Goal: Task Accomplishment & Management: Manage account settings

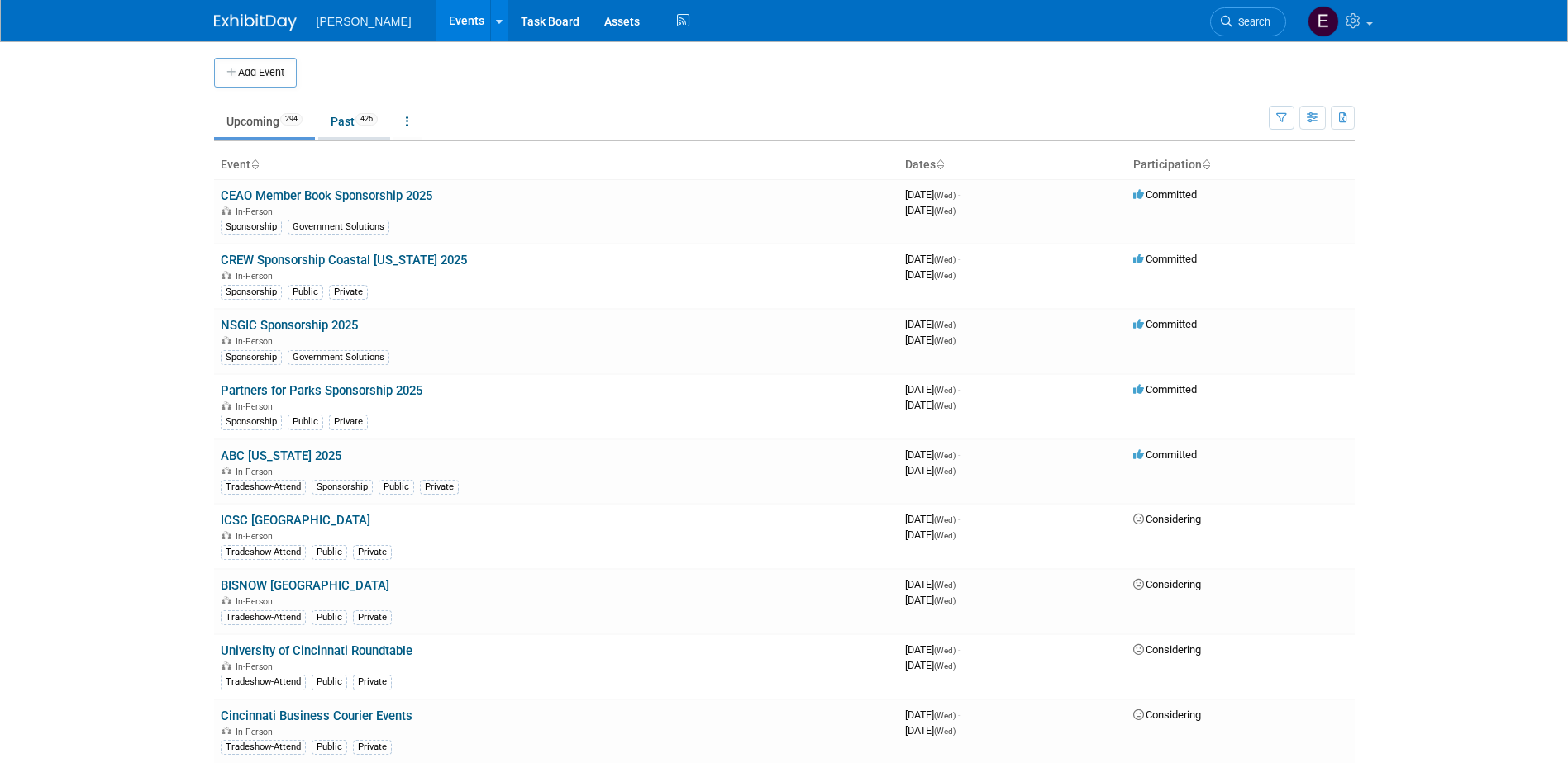
click at [371, 117] on span "426" at bounding box center [366, 120] width 22 height 13
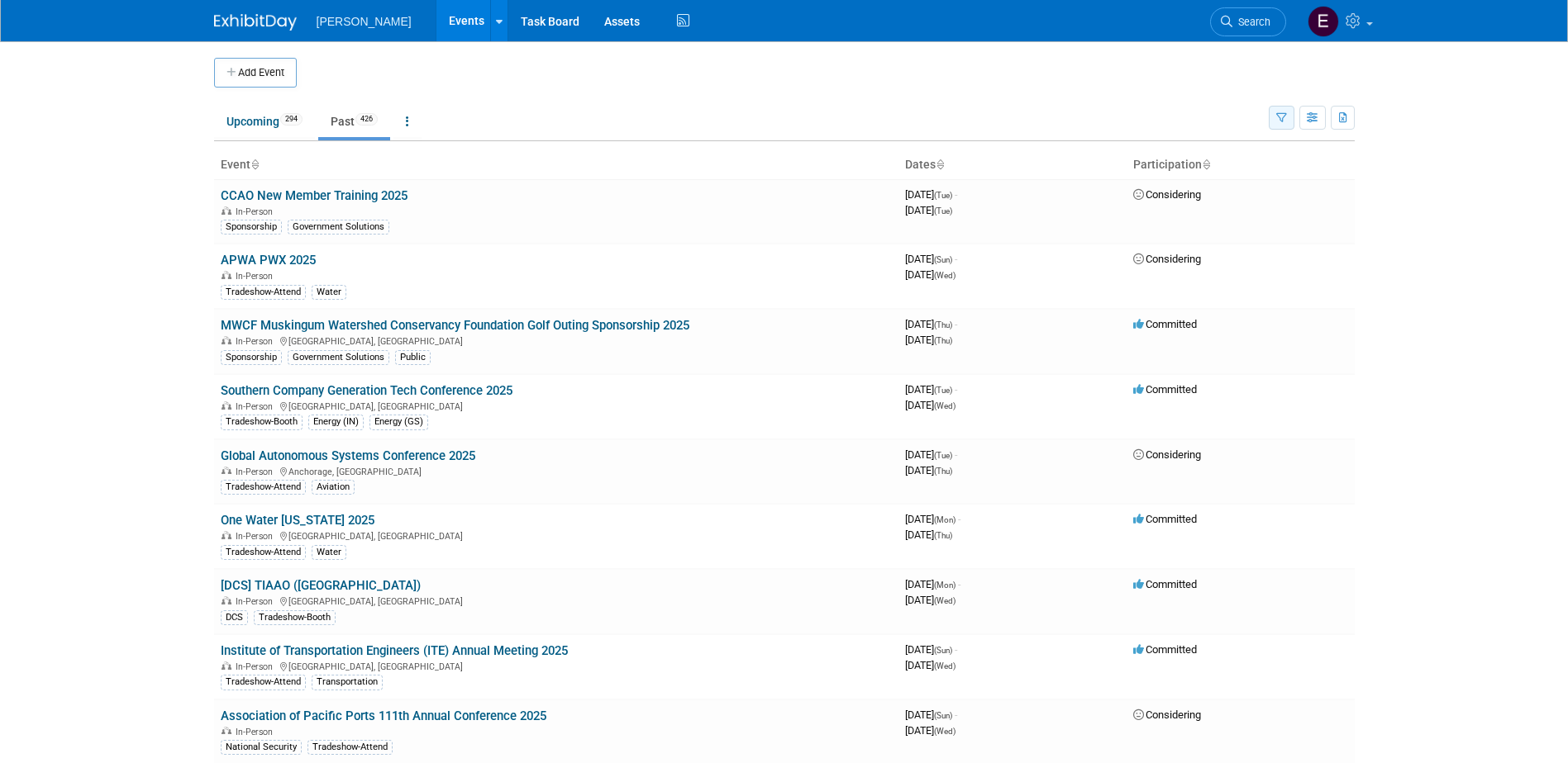
click at [1281, 116] on icon "button" at bounding box center [1282, 119] width 11 height 11
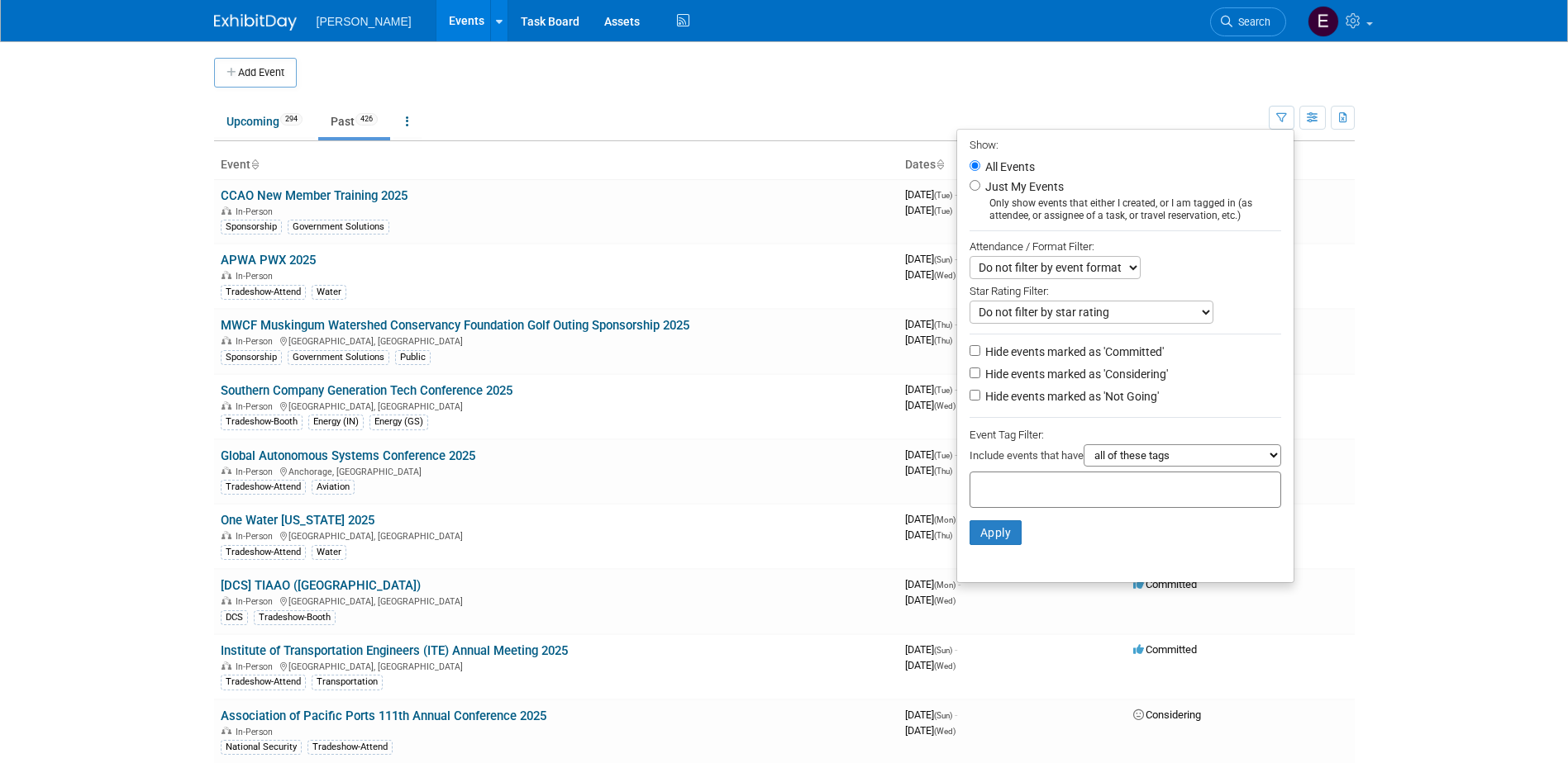
click at [1117, 486] on div at bounding box center [1125, 489] width 311 height 37
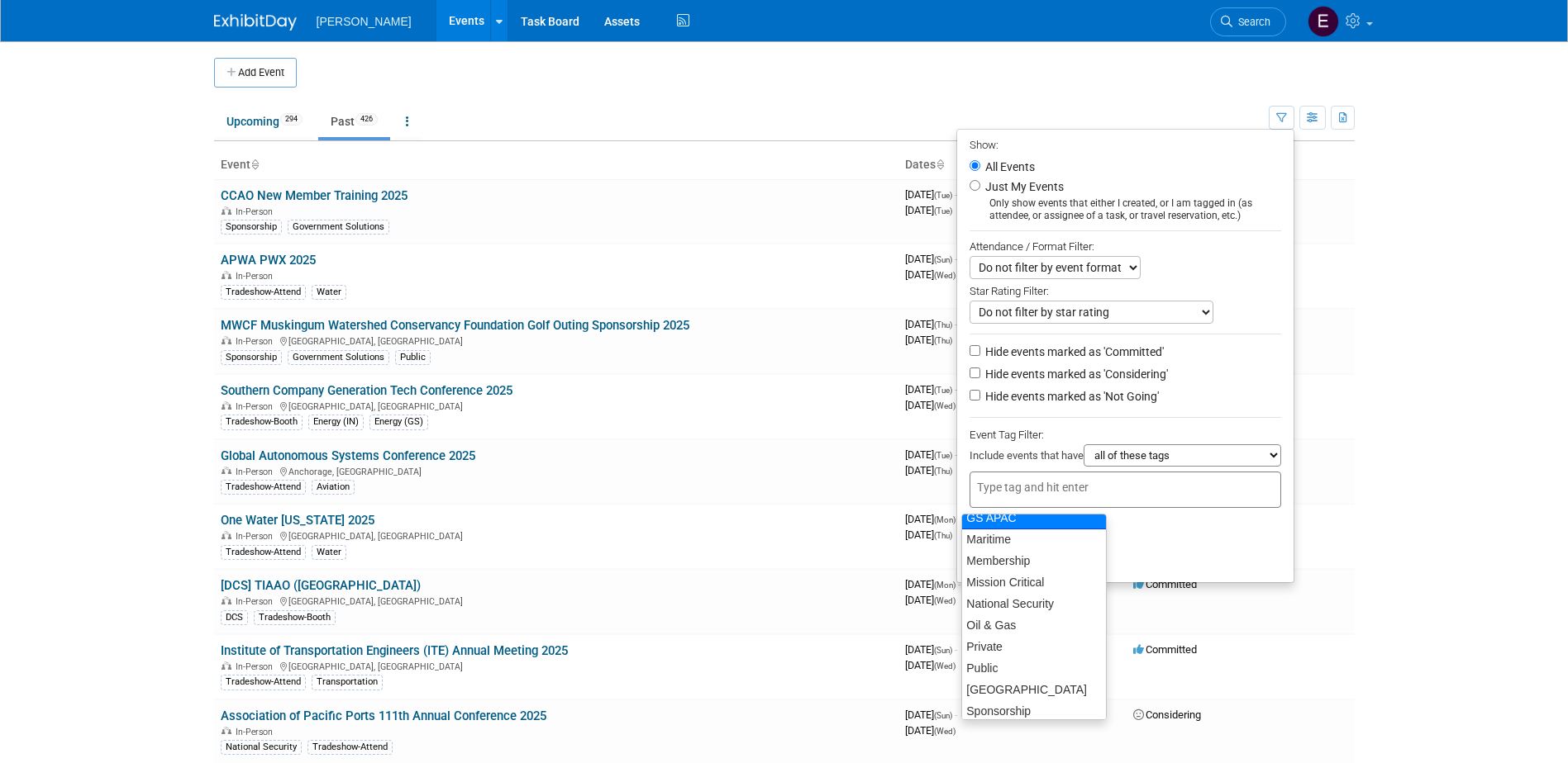
scroll to position [236, 0]
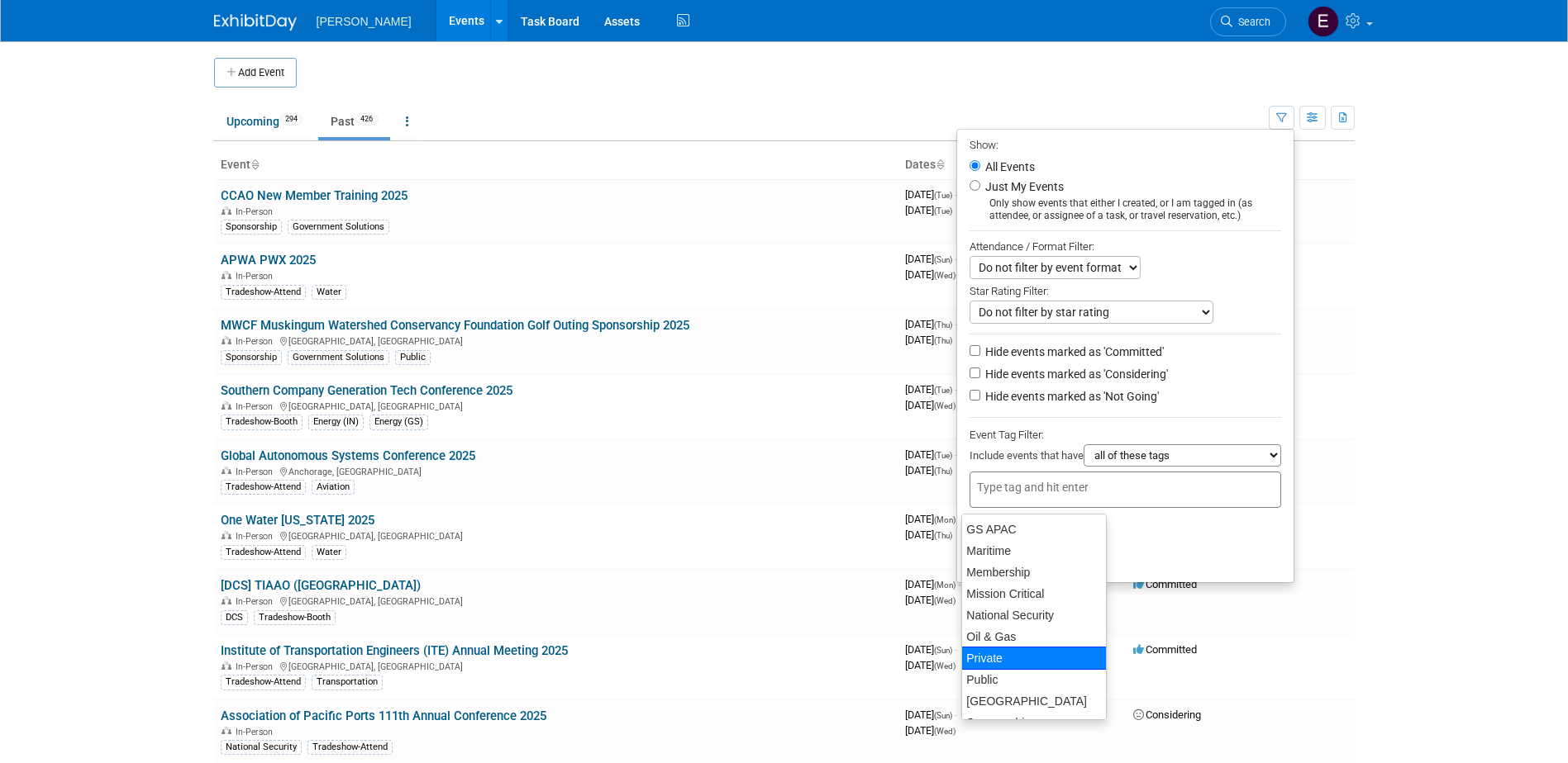
click at [1051, 654] on div "Private" at bounding box center [1034, 658] width 146 height 23
type input "Private"
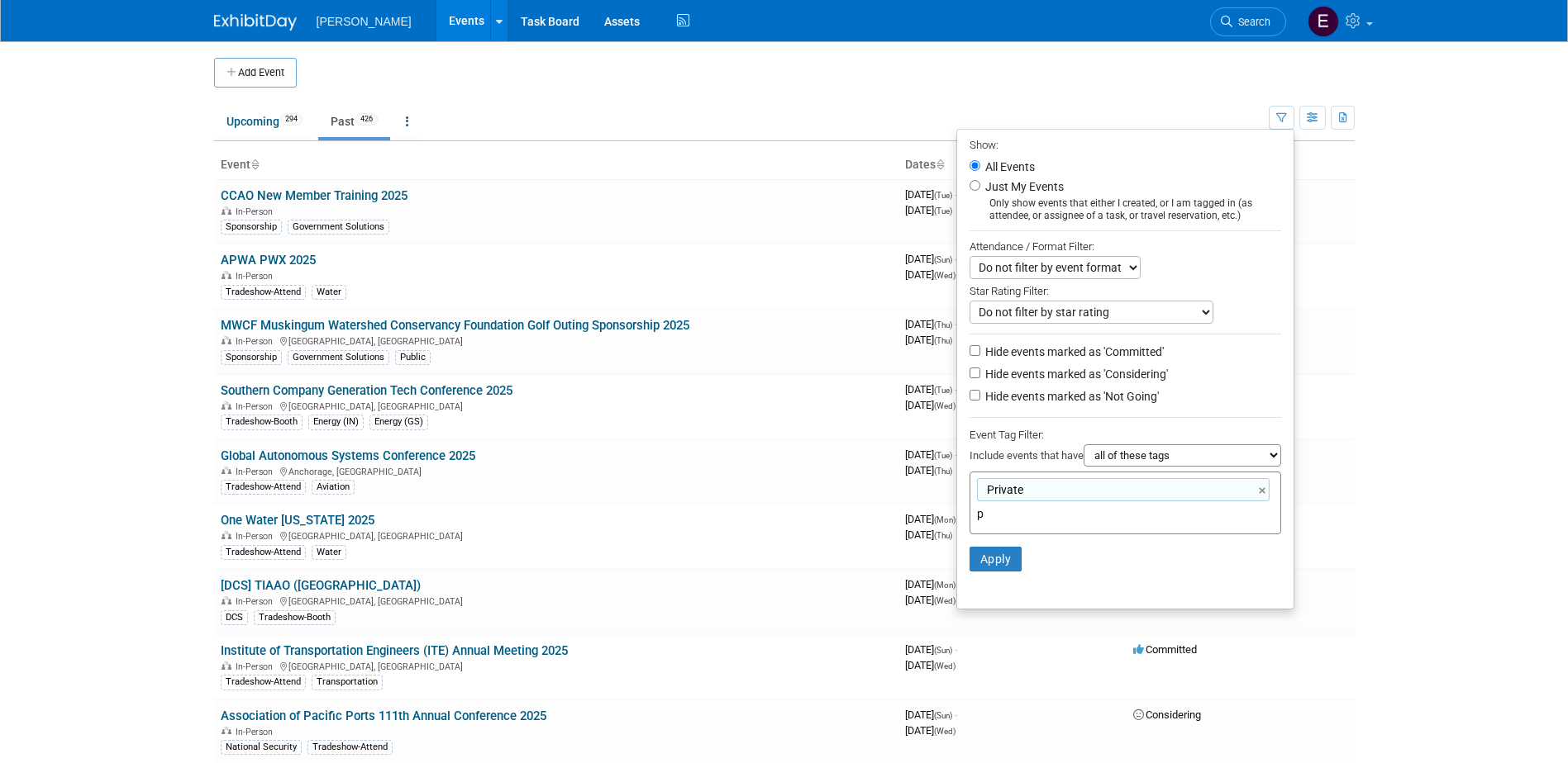
scroll to position [0, 0]
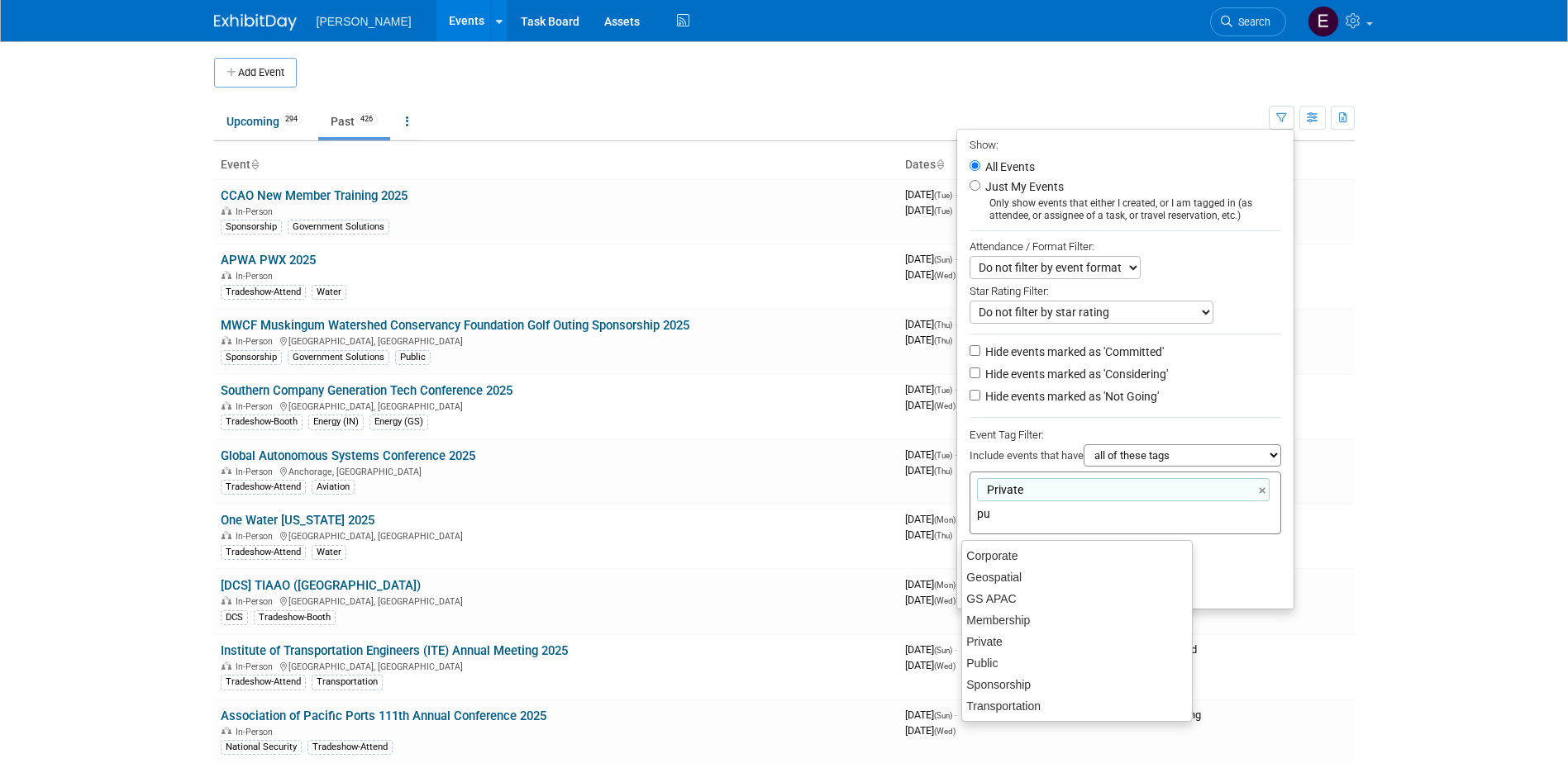
type input "pub"
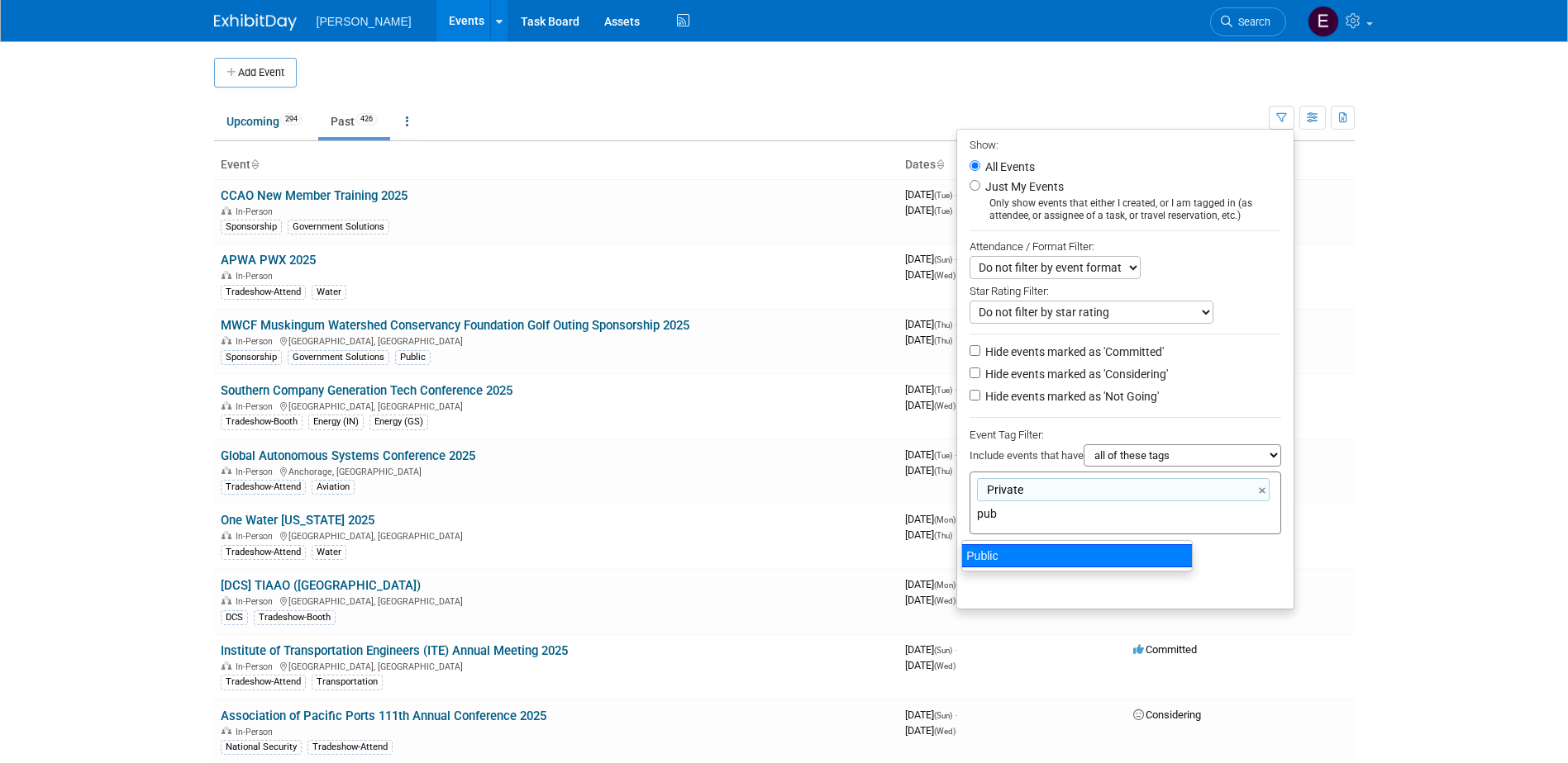
click at [1040, 556] on div "Public" at bounding box center [1077, 556] width 232 height 23
type input "Private, Public"
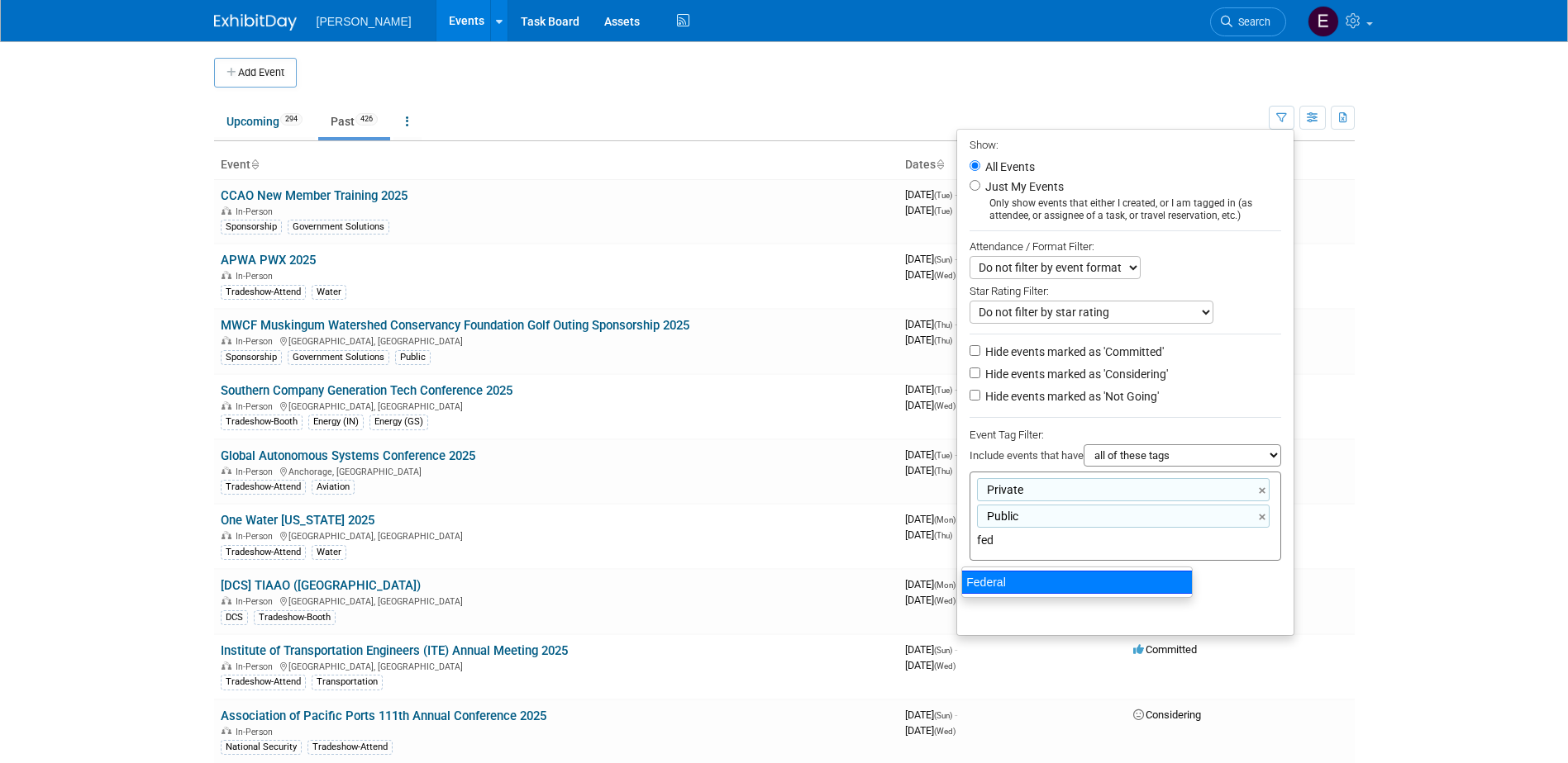
click at [1018, 597] on ul "Federal" at bounding box center [1077, 582] width 232 height 31
type input "fed"
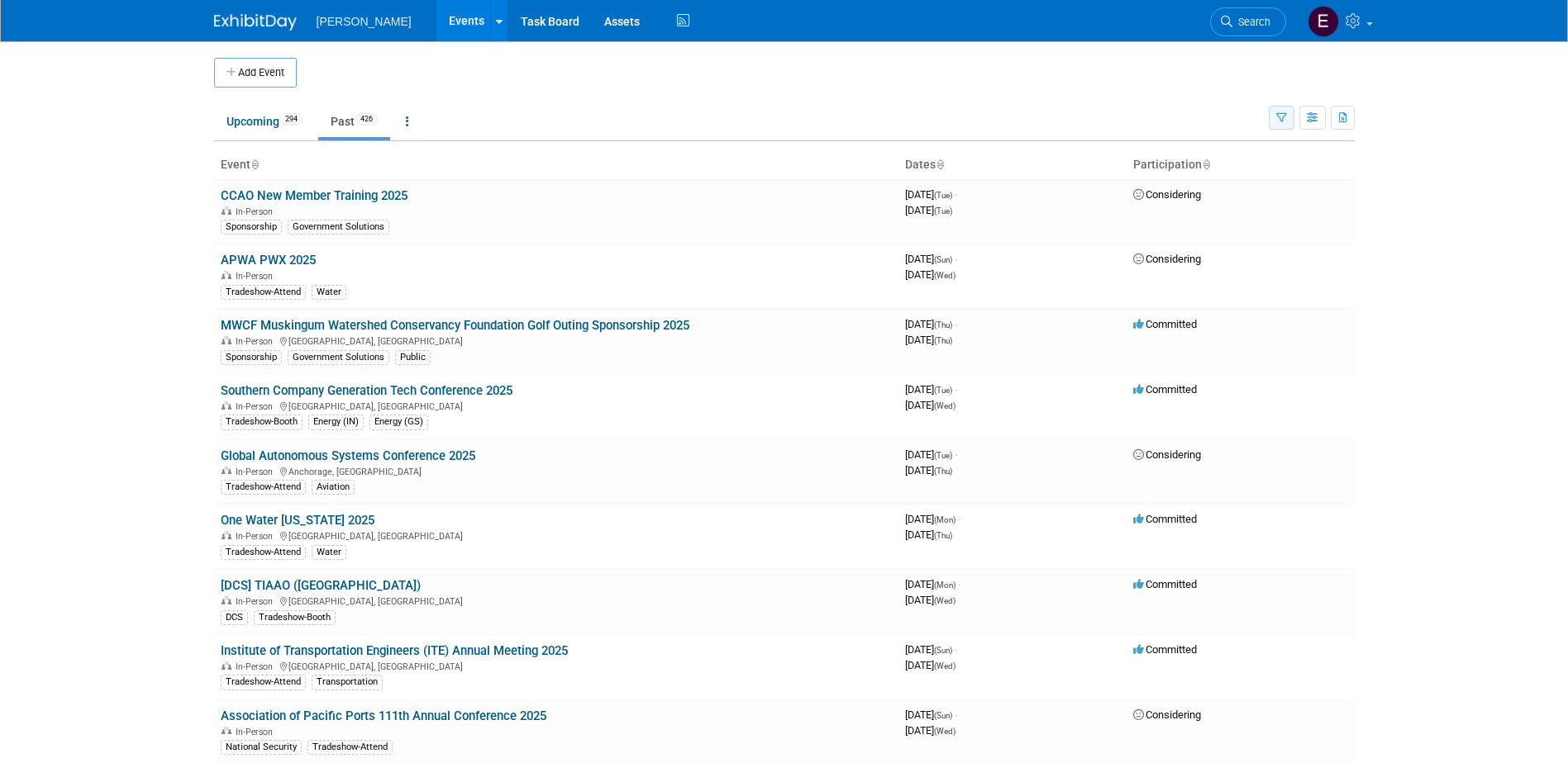
click at [1279, 122] on icon "button" at bounding box center [1282, 119] width 11 height 11
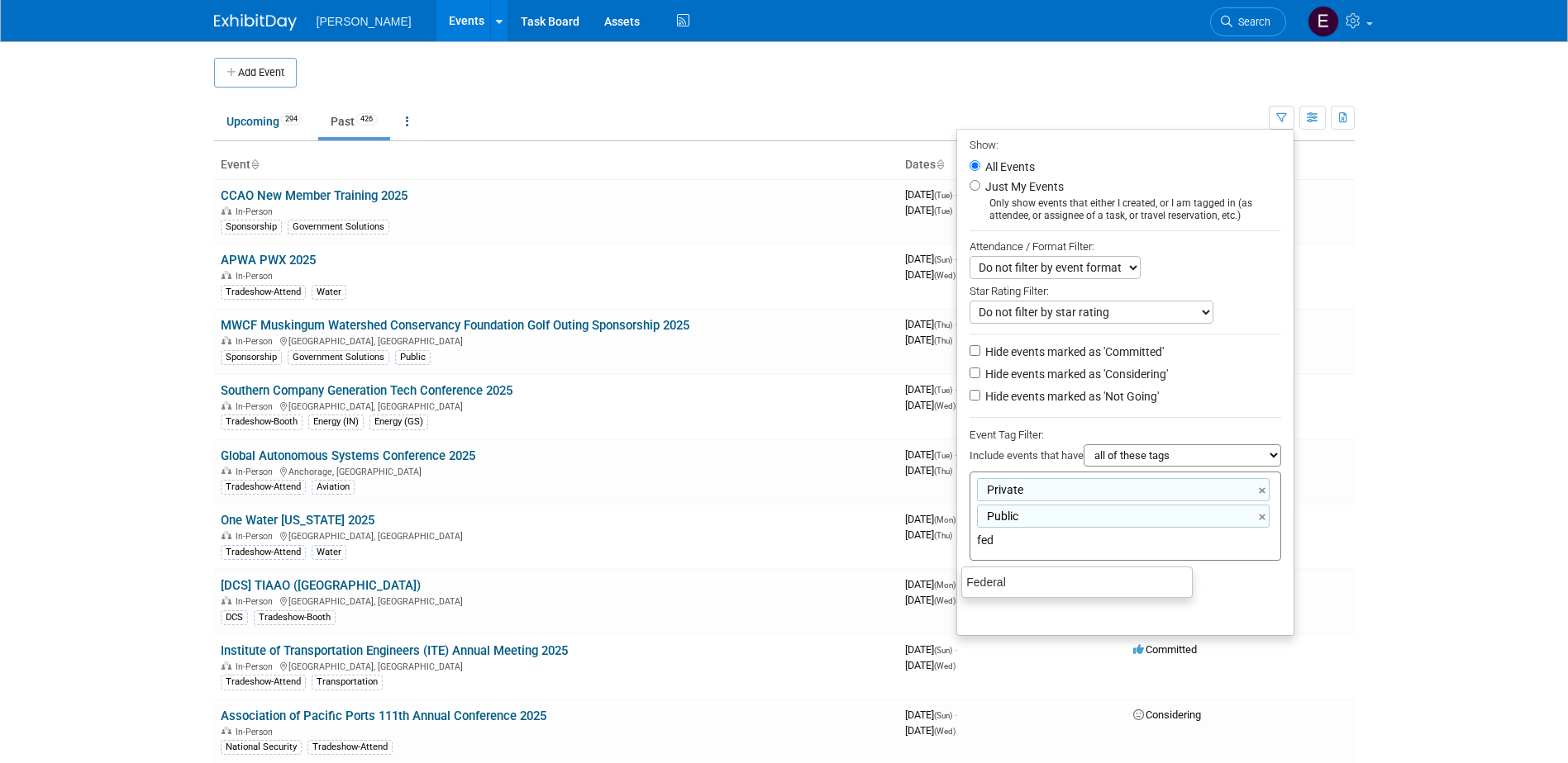
click at [1017, 541] on input "fed" at bounding box center [1093, 540] width 232 height 16
click at [1006, 579] on div "Federal" at bounding box center [1077, 582] width 232 height 23
type input "Private, Public, Federal"
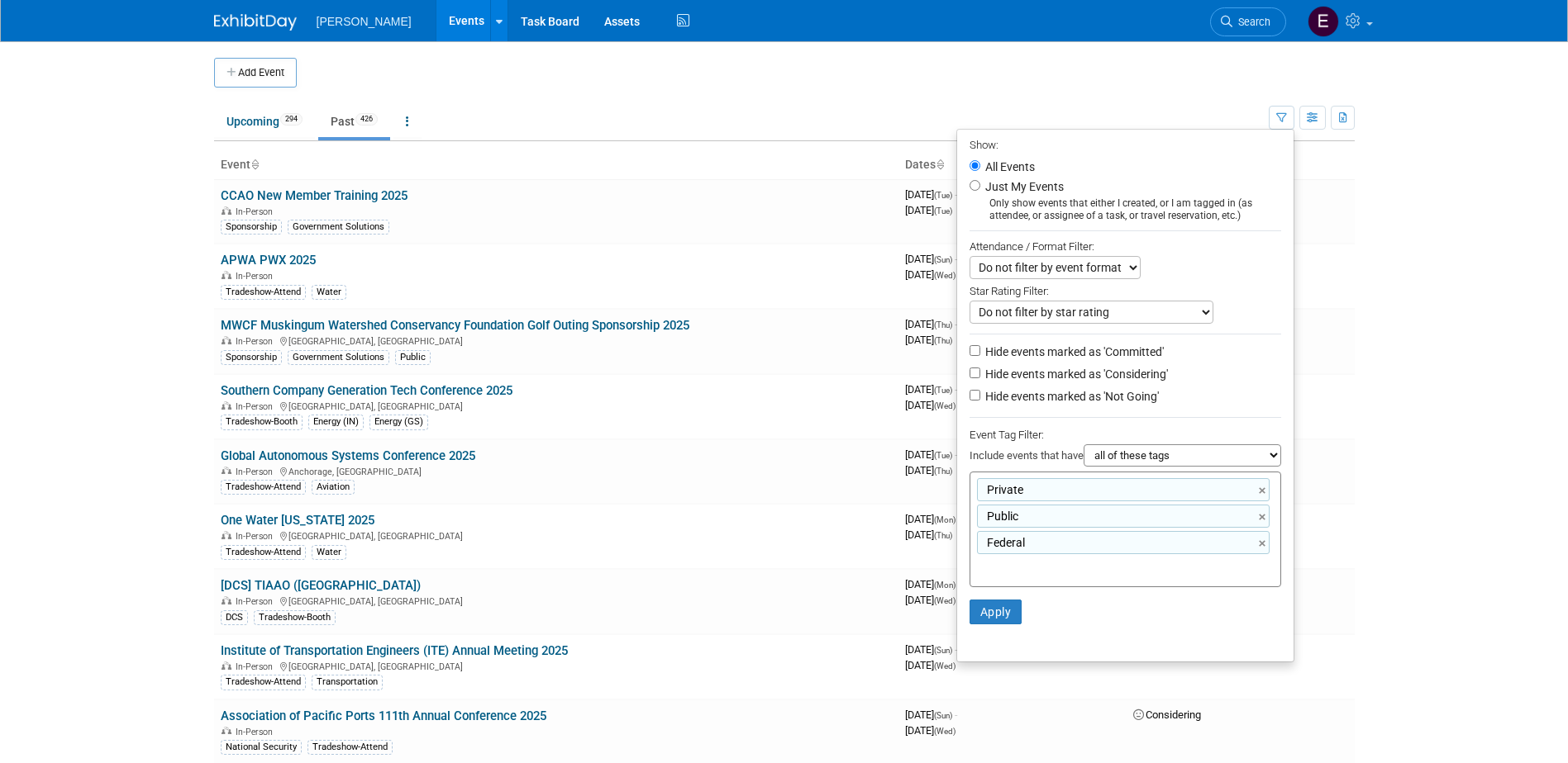
click at [1133, 462] on select "all of these tags any one of these tags only and exactly these specific tags" at bounding box center [1182, 455] width 198 height 22
select select "any"
click at [1084, 450] on select "all of these tags any one of these tags only and exactly these specific tags" at bounding box center [1182, 455] width 198 height 22
click at [1001, 614] on button "Apply" at bounding box center [995, 612] width 53 height 25
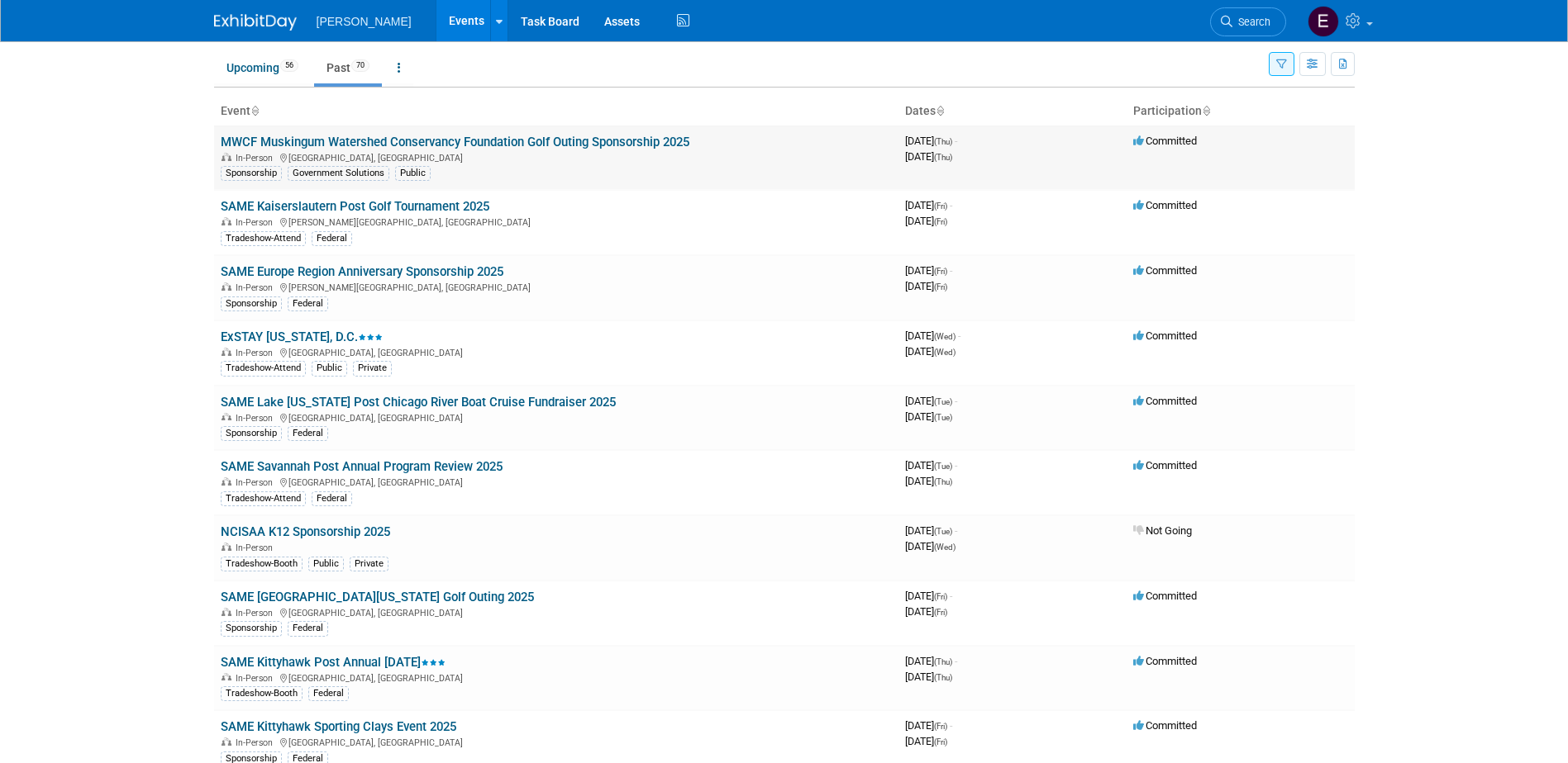
scroll to position [82, 0]
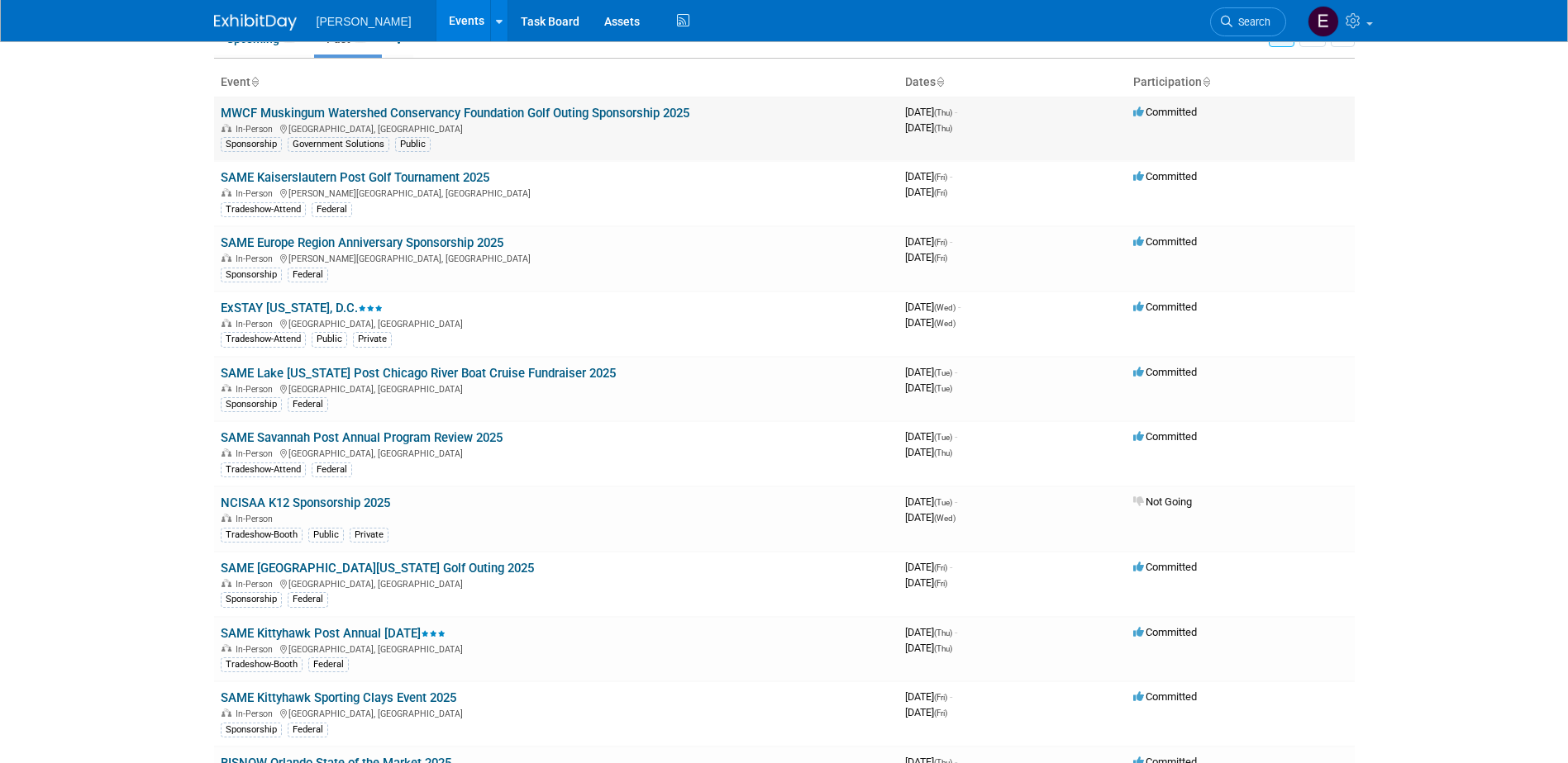
click at [489, 115] on link "MWCF Muskingum Watershed Conservancy Foundation Golf Outing Sponsorship 2025" at bounding box center [456, 113] width 469 height 15
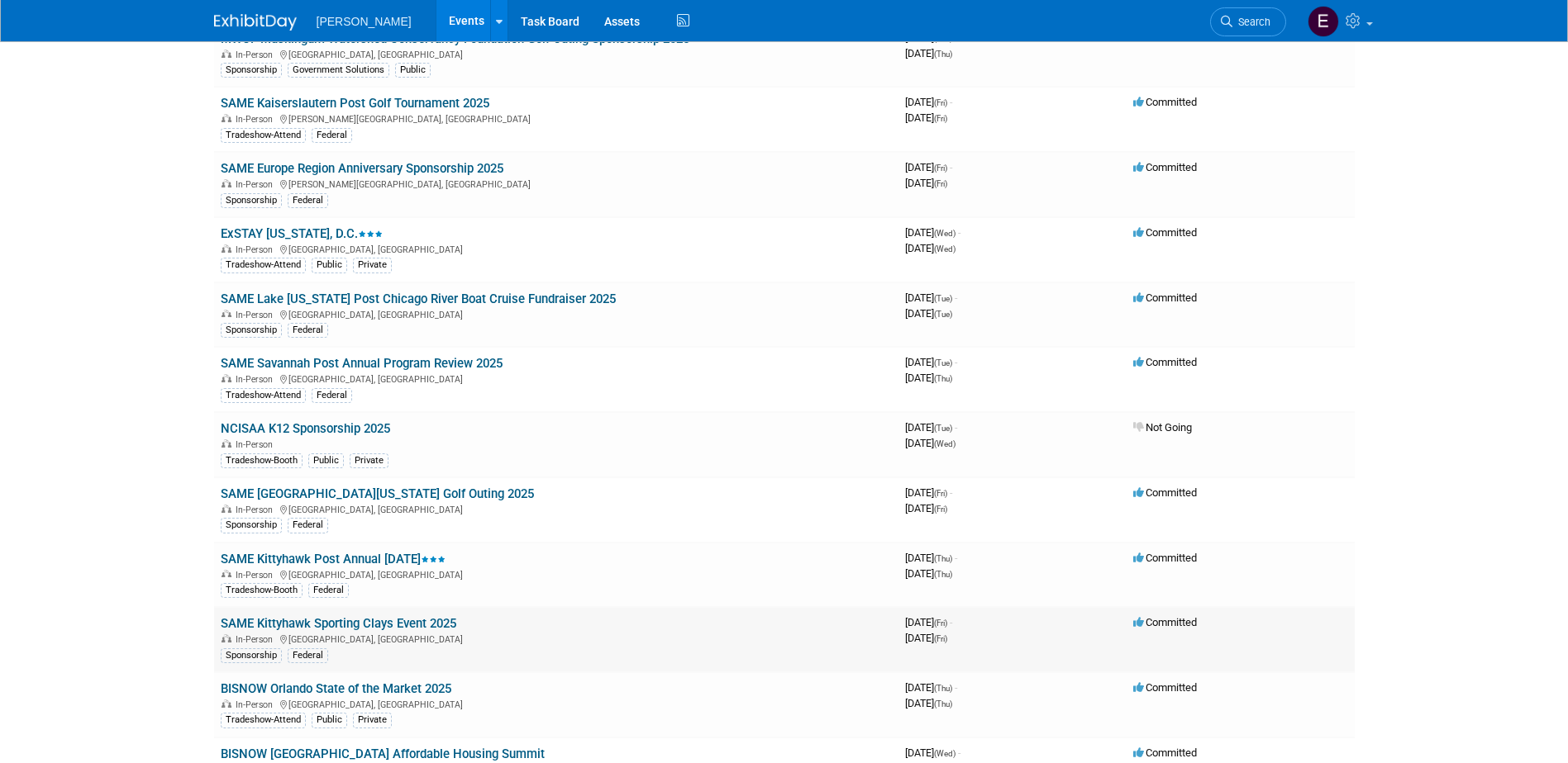
scroll to position [0, 0]
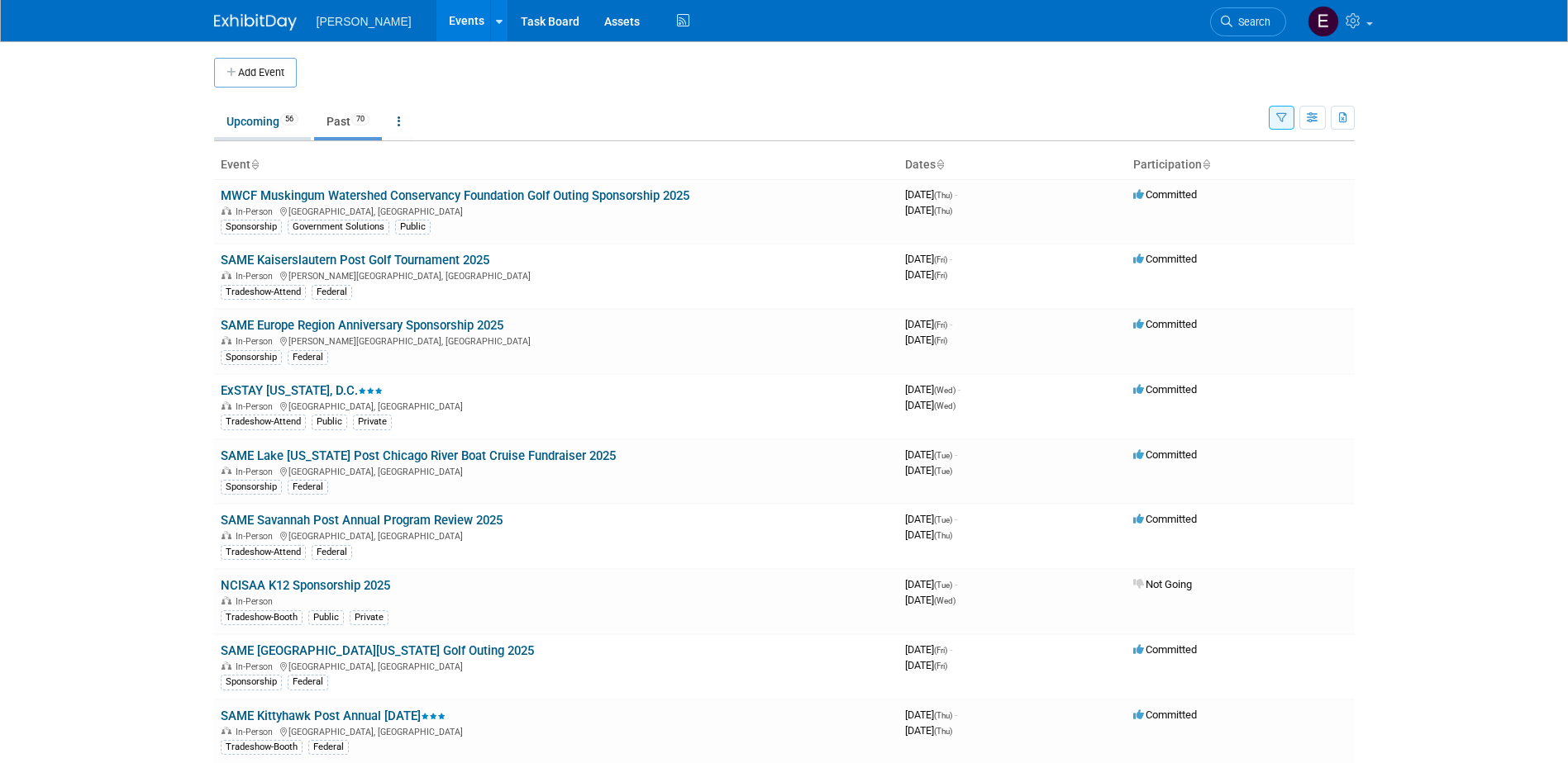
click at [281, 124] on link "Upcoming 56" at bounding box center [262, 121] width 97 height 31
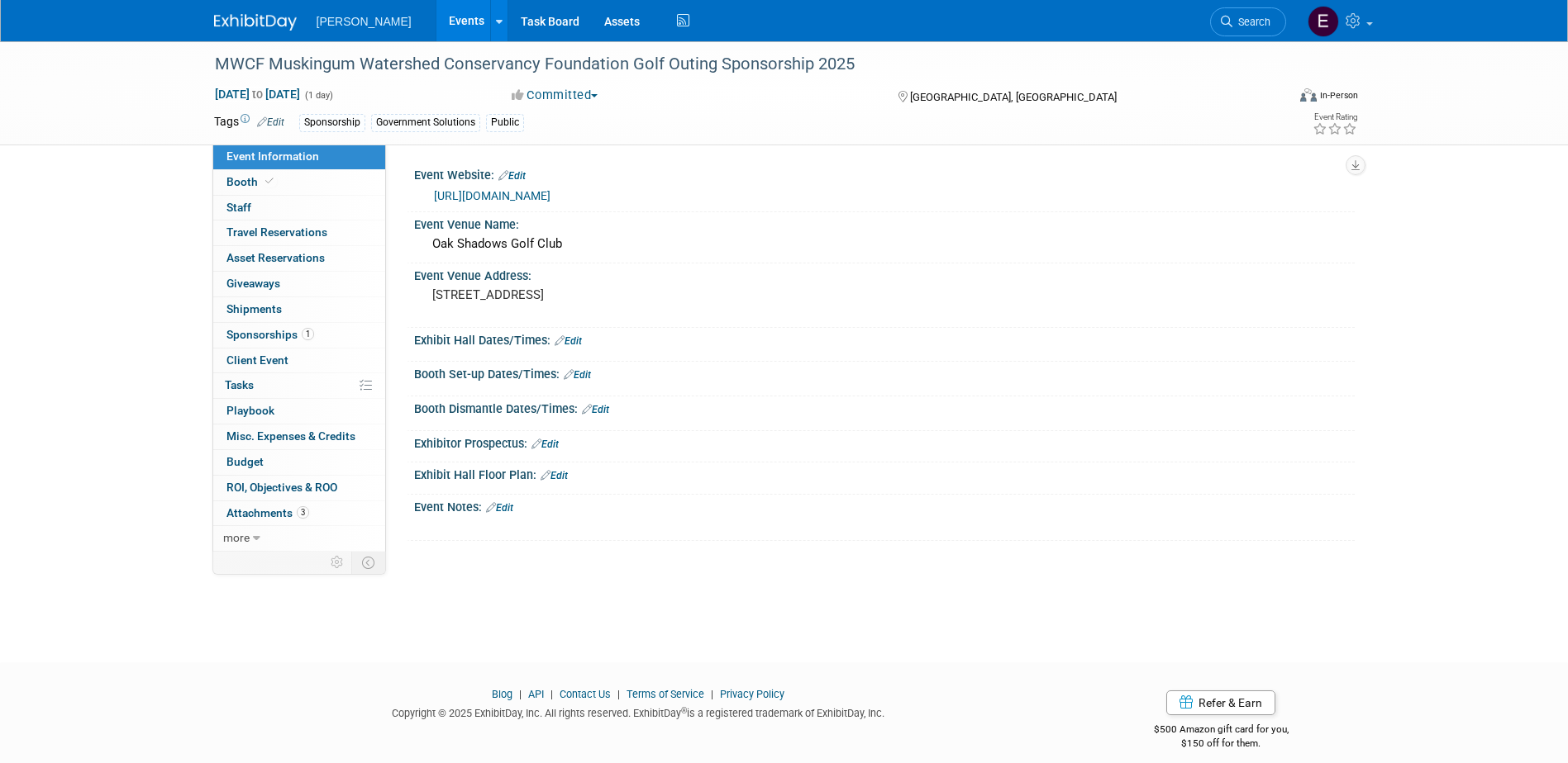
click at [276, 123] on link "Edit" at bounding box center [270, 122] width 27 height 12
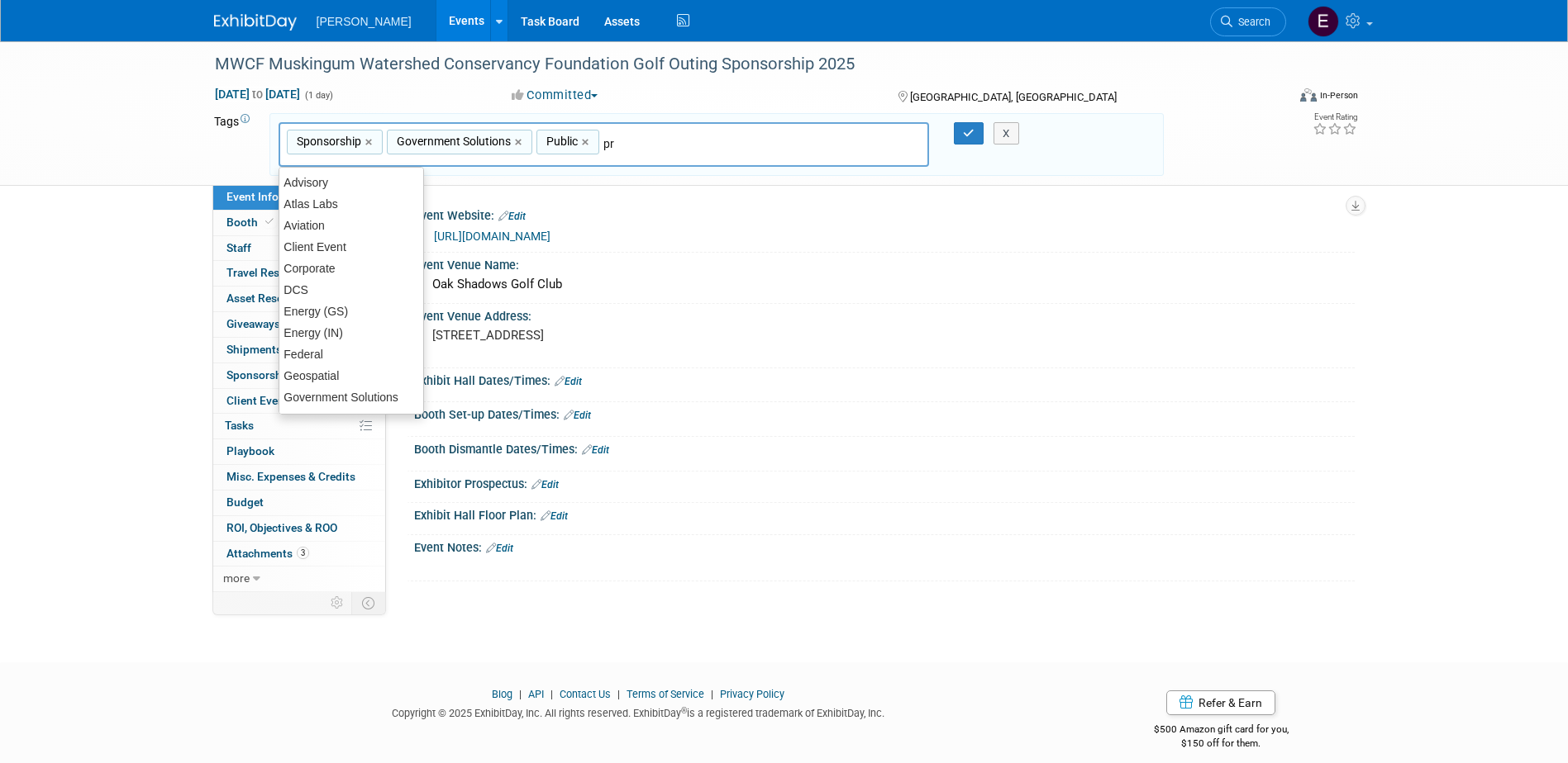
type input "pri"
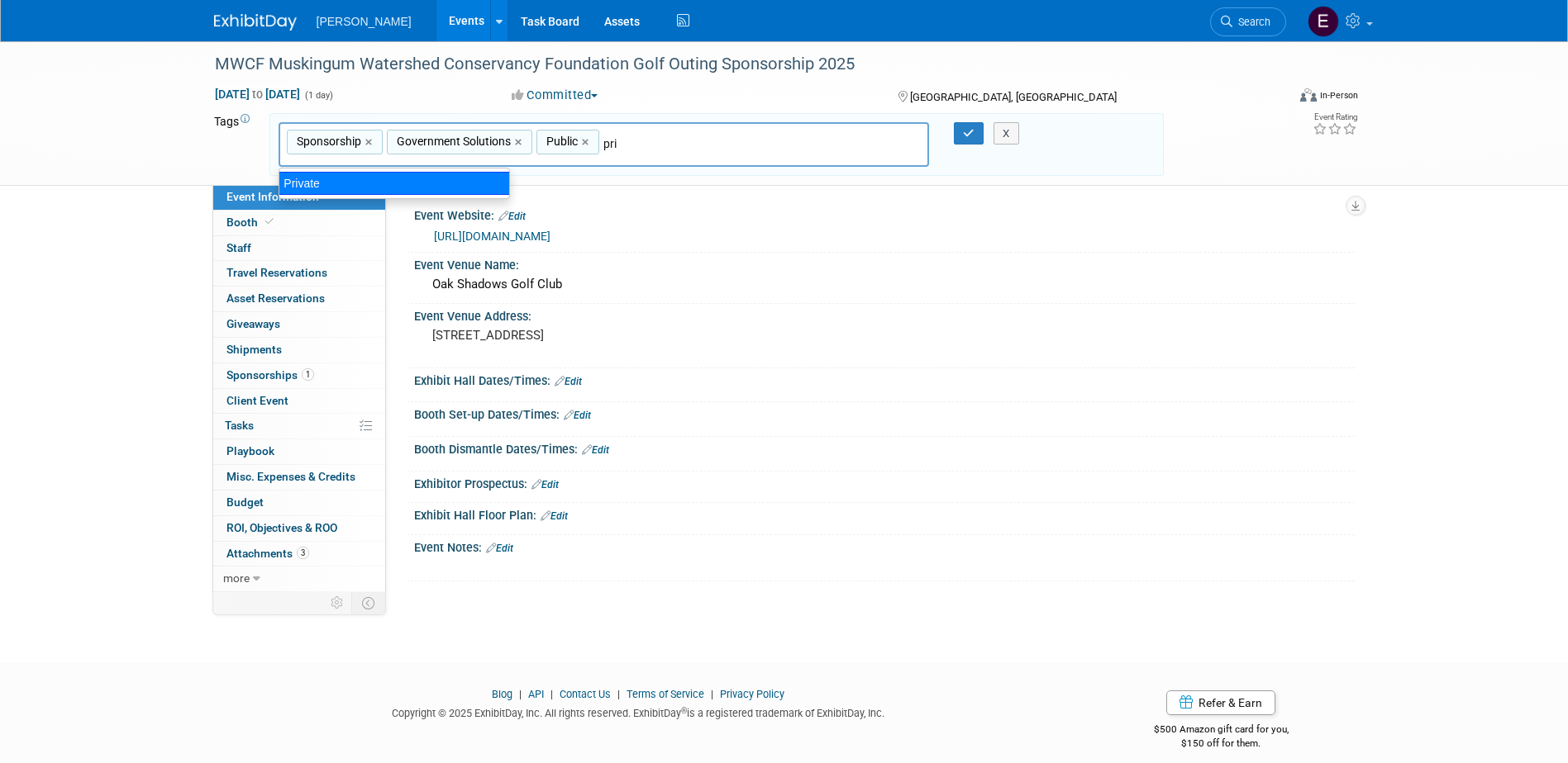
click at [476, 176] on div "Private" at bounding box center [394, 183] width 232 height 23
type input "Sponsorship, Government Solutions, Public, Private"
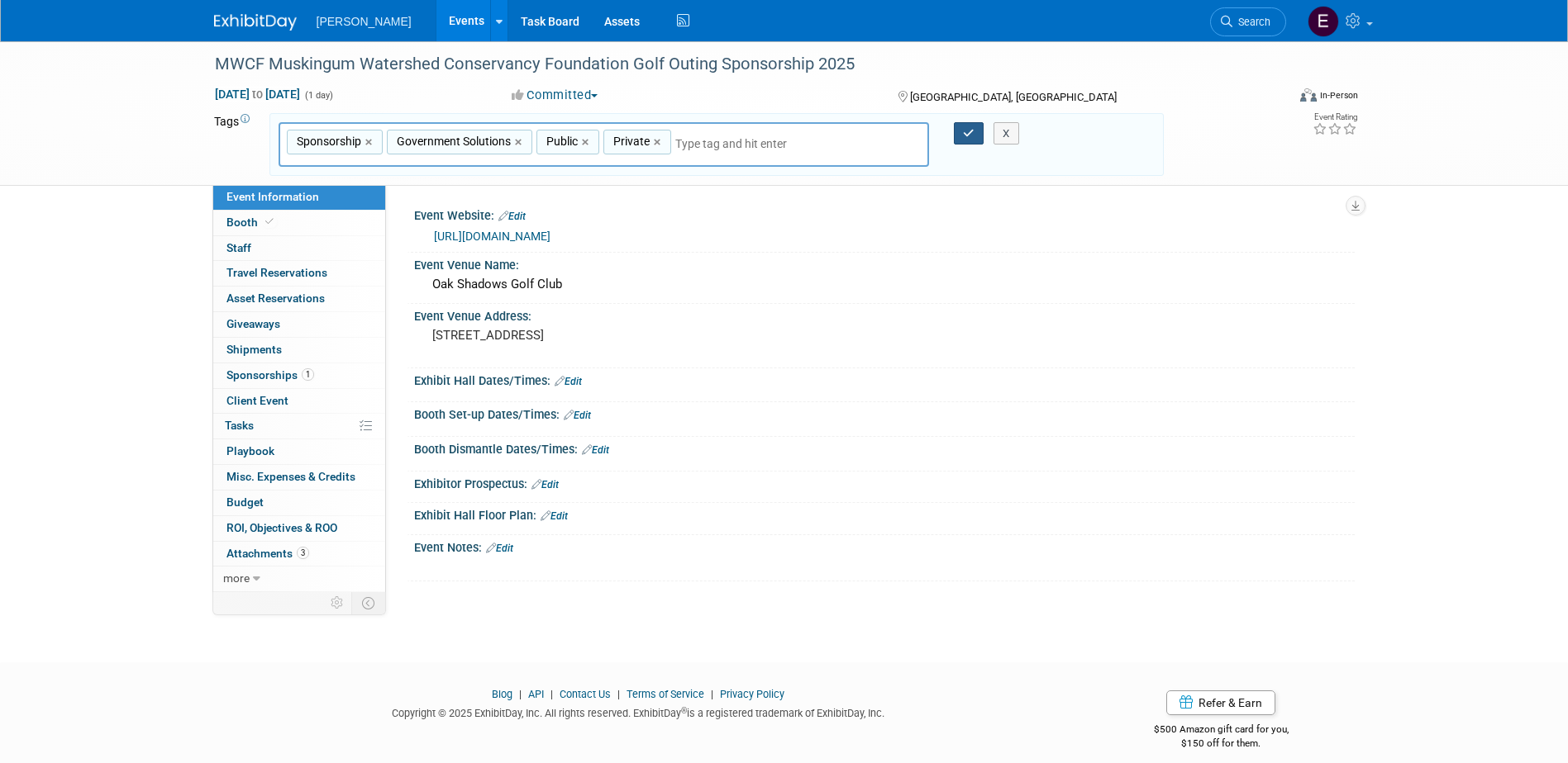
click at [962, 131] on button "button" at bounding box center [968, 134] width 30 height 23
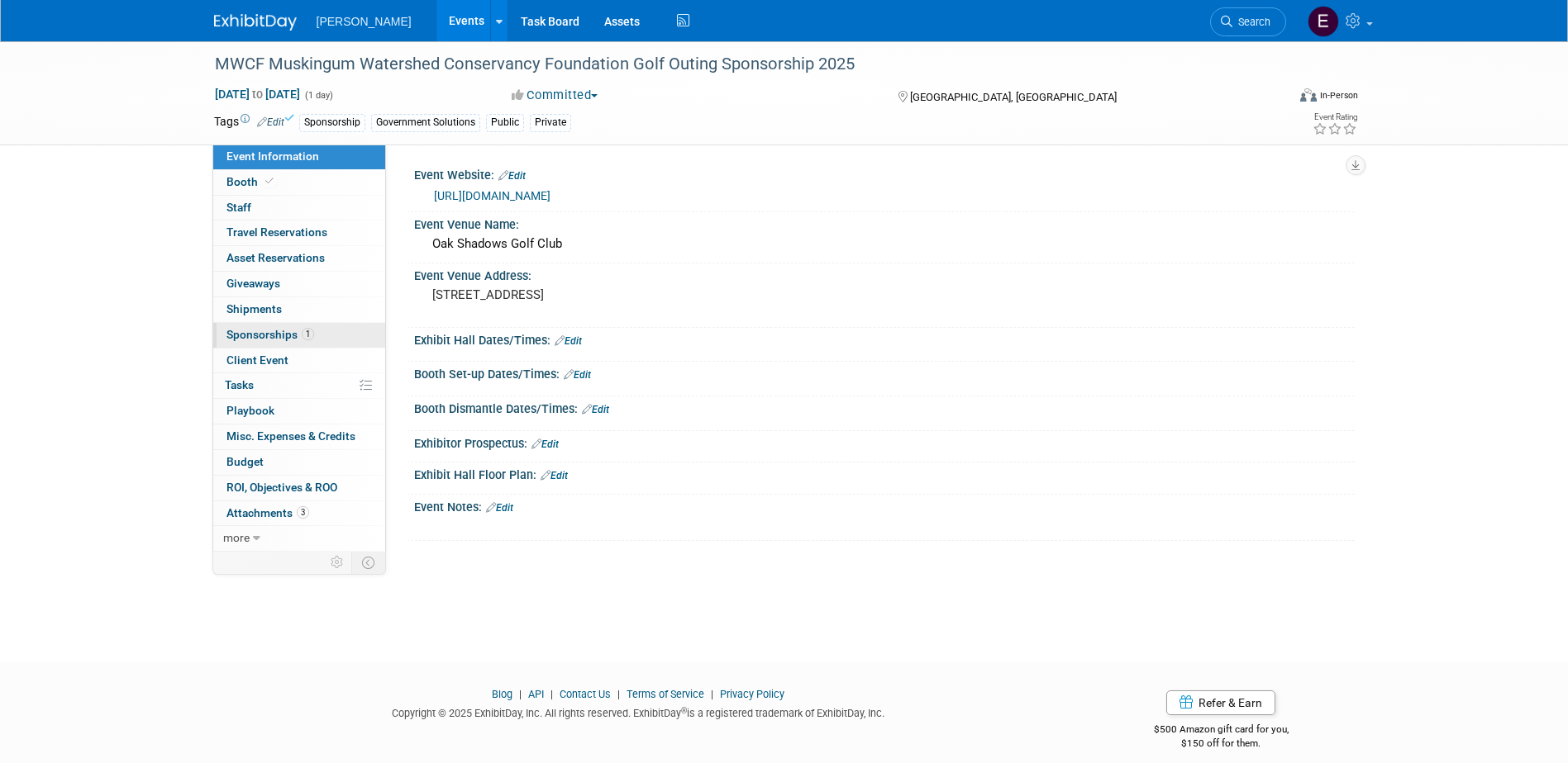
click at [279, 334] on span "Sponsorships 1" at bounding box center [270, 335] width 88 height 13
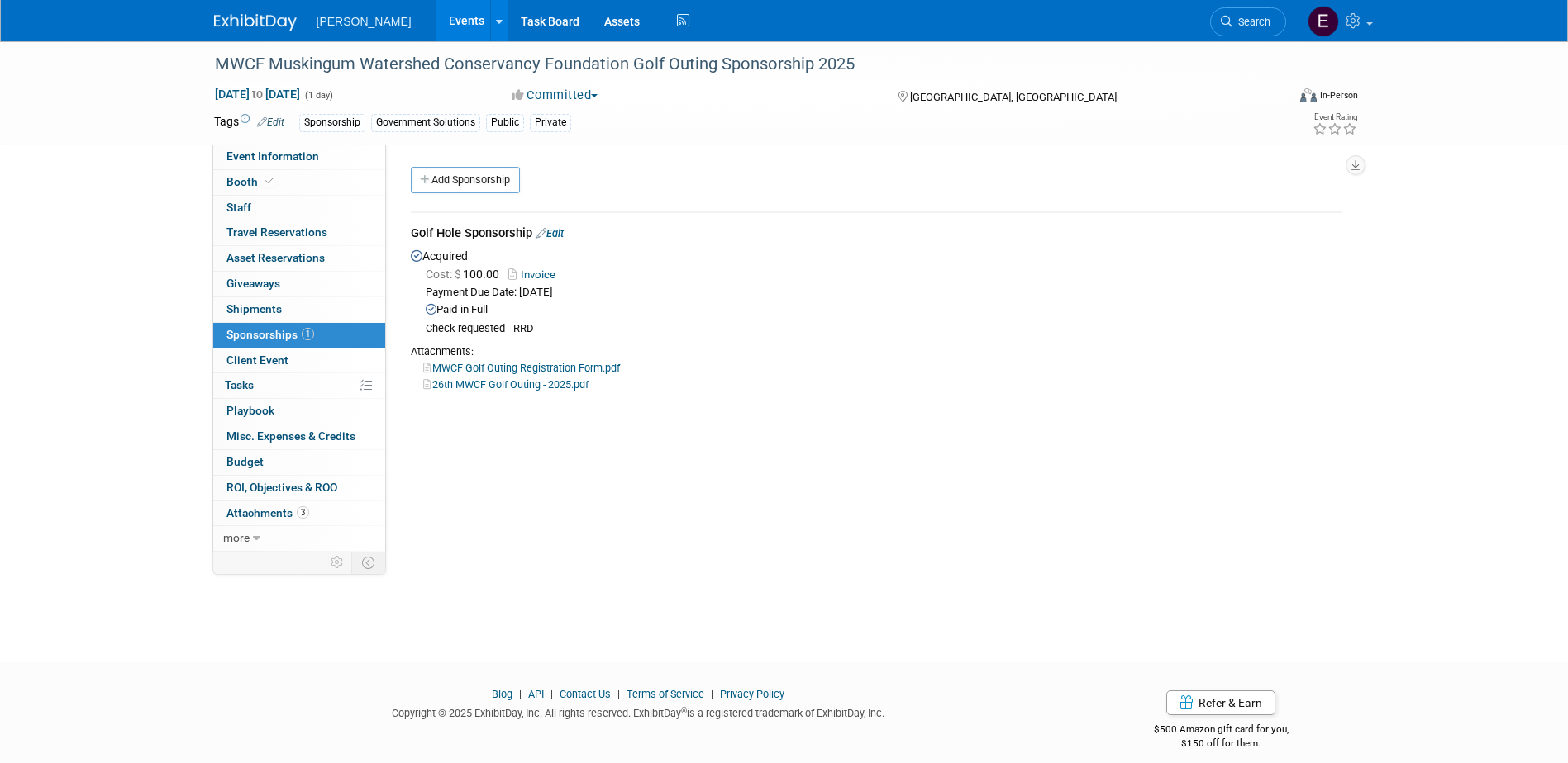
click at [553, 232] on link "Edit" at bounding box center [550, 233] width 27 height 13
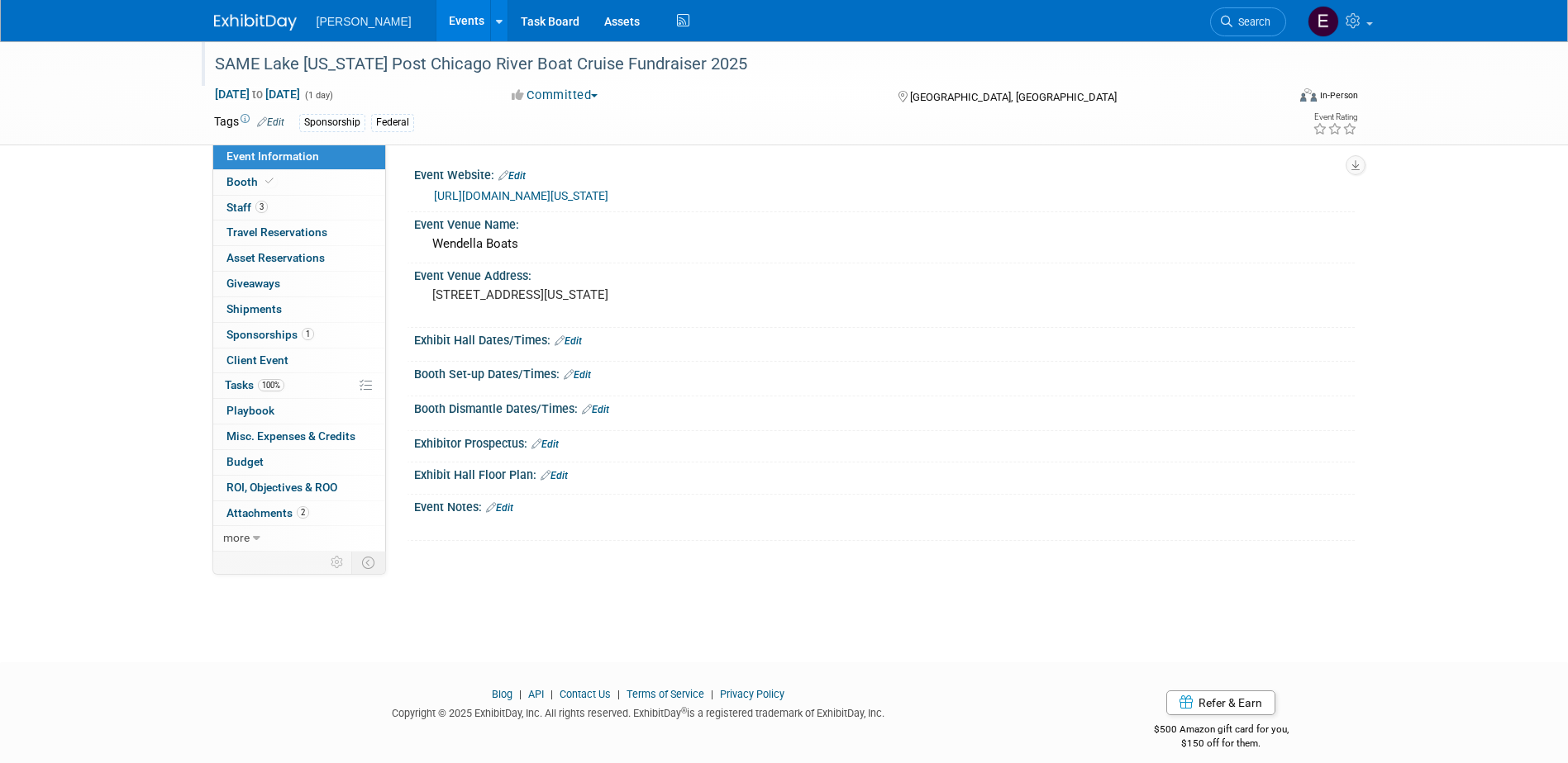
click at [665, 71] on div "SAME Lake [US_STATE] Post Chicago River Boat Cruise Fundraiser 2025" at bounding box center [736, 64] width 1052 height 30
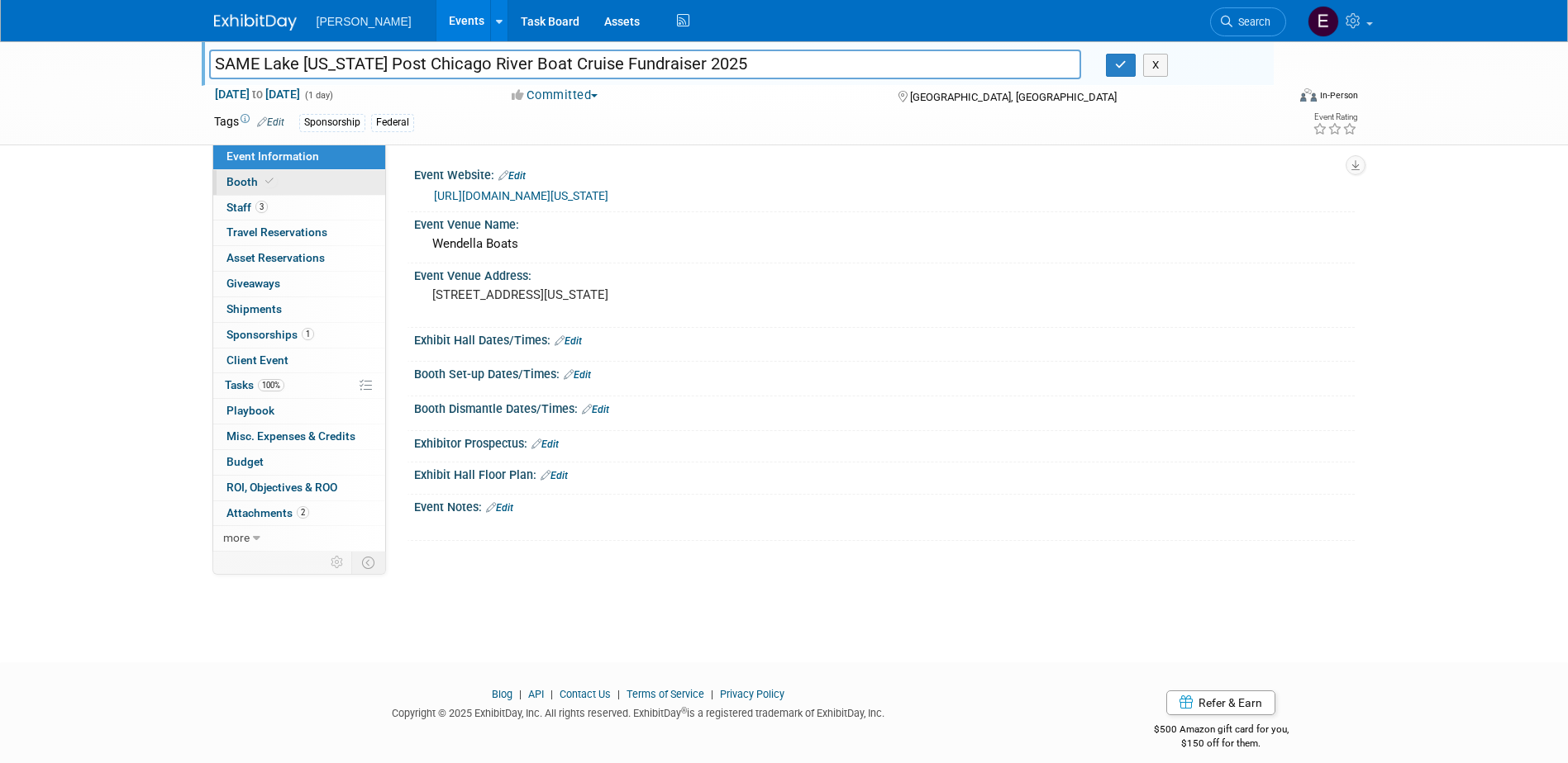
click at [278, 183] on link "Booth" at bounding box center [299, 182] width 172 height 25
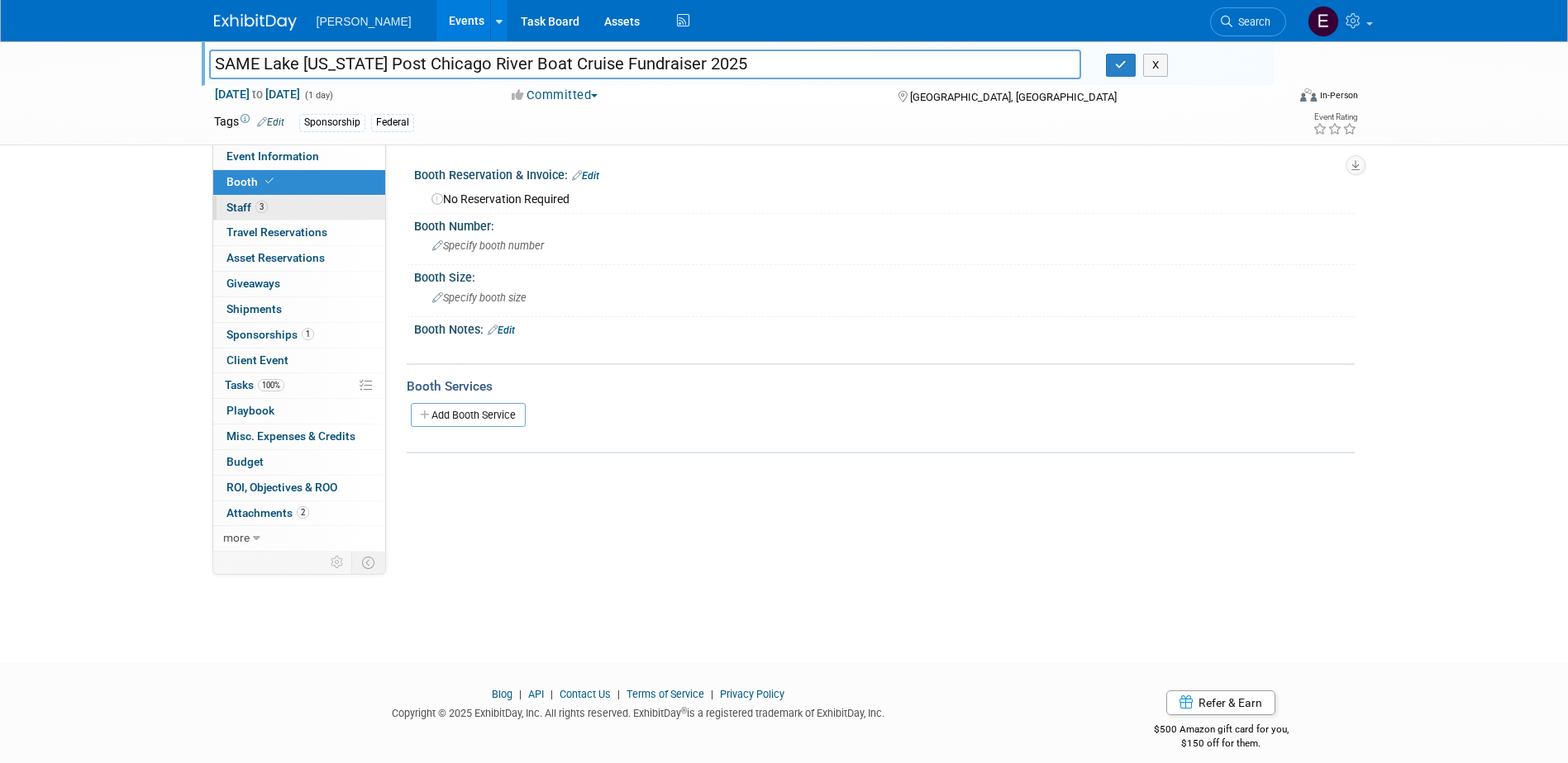
click at [276, 198] on link "3 Staff 3" at bounding box center [299, 208] width 172 height 25
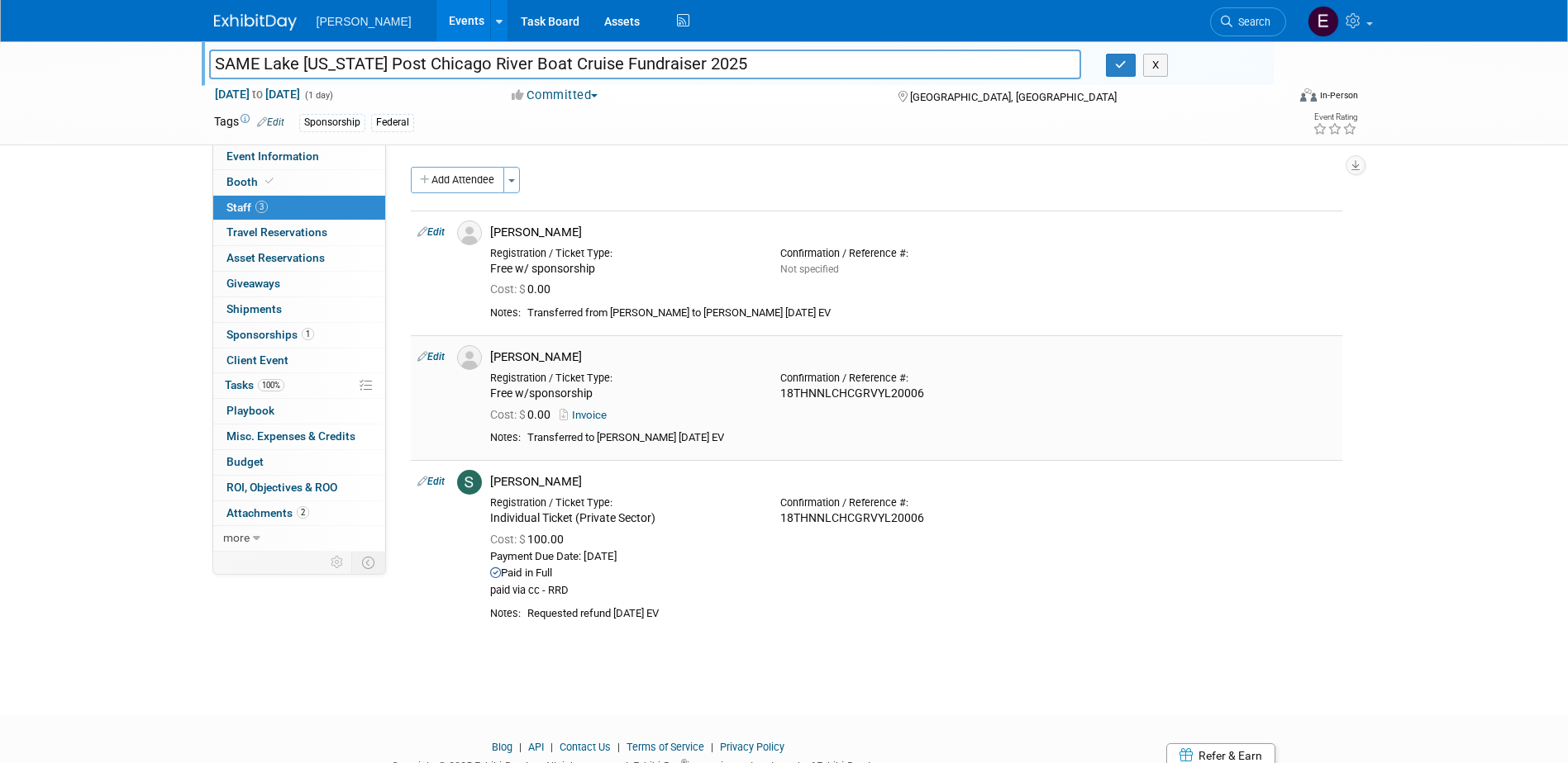
click at [433, 355] on link "Edit" at bounding box center [430, 356] width 27 height 12
select select "6c150e78-6a7c-4023-b2a3-6f5ae0f5c188"
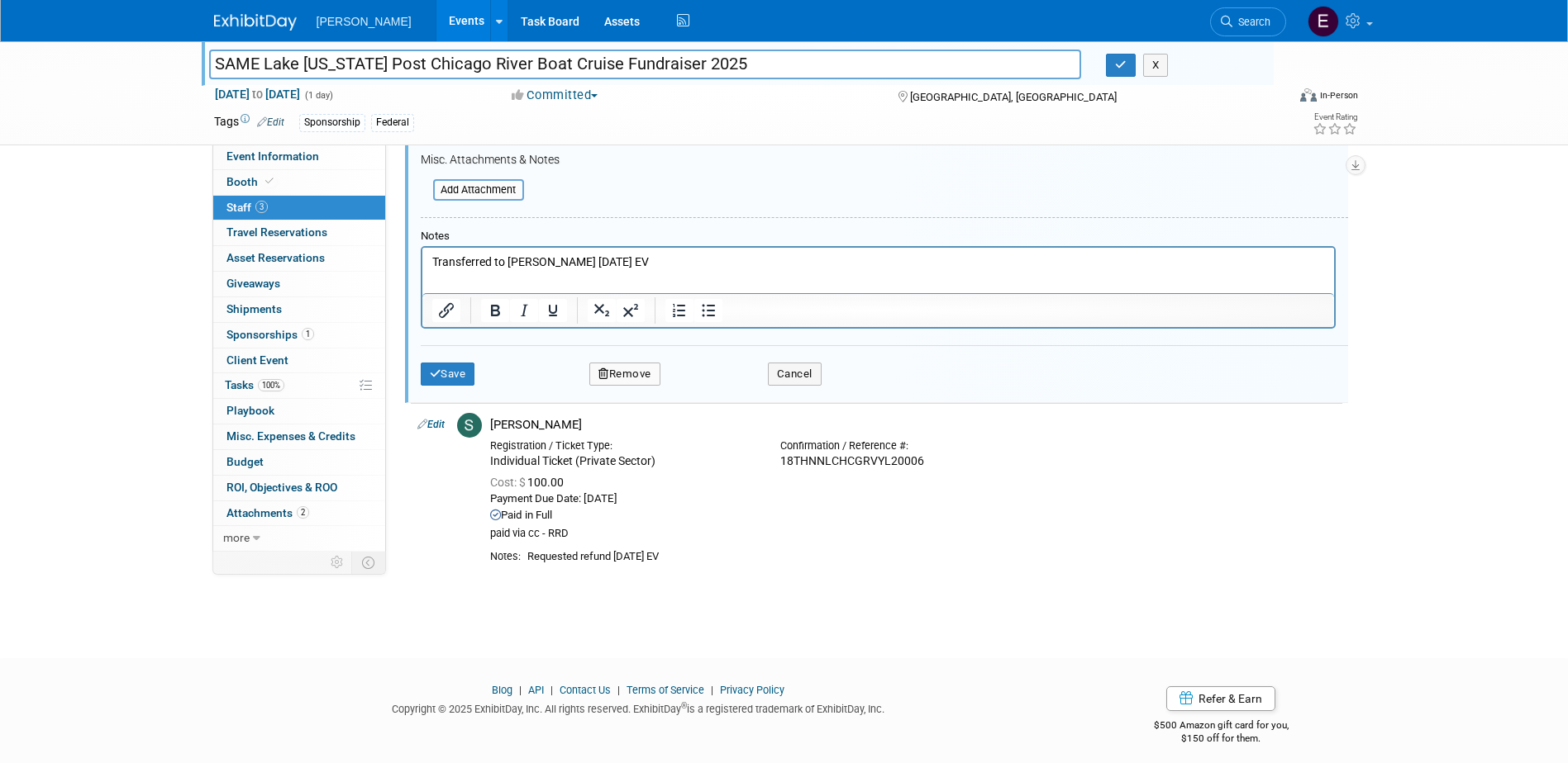
scroll to position [561, 0]
click at [319, 343] on link "1 Sponsorships 1" at bounding box center [299, 335] width 172 height 25
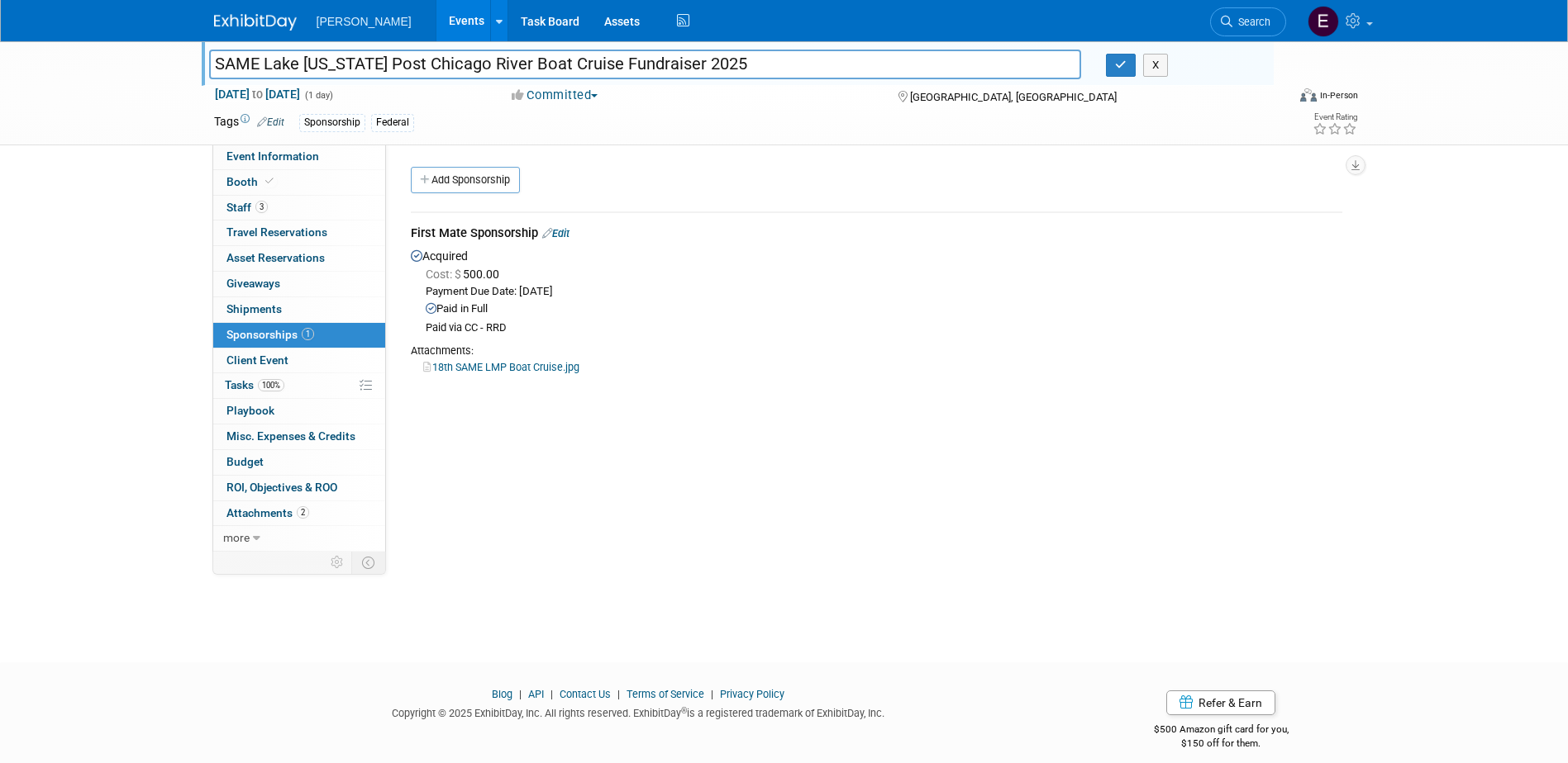
click at [562, 229] on link "Edit" at bounding box center [556, 233] width 27 height 13
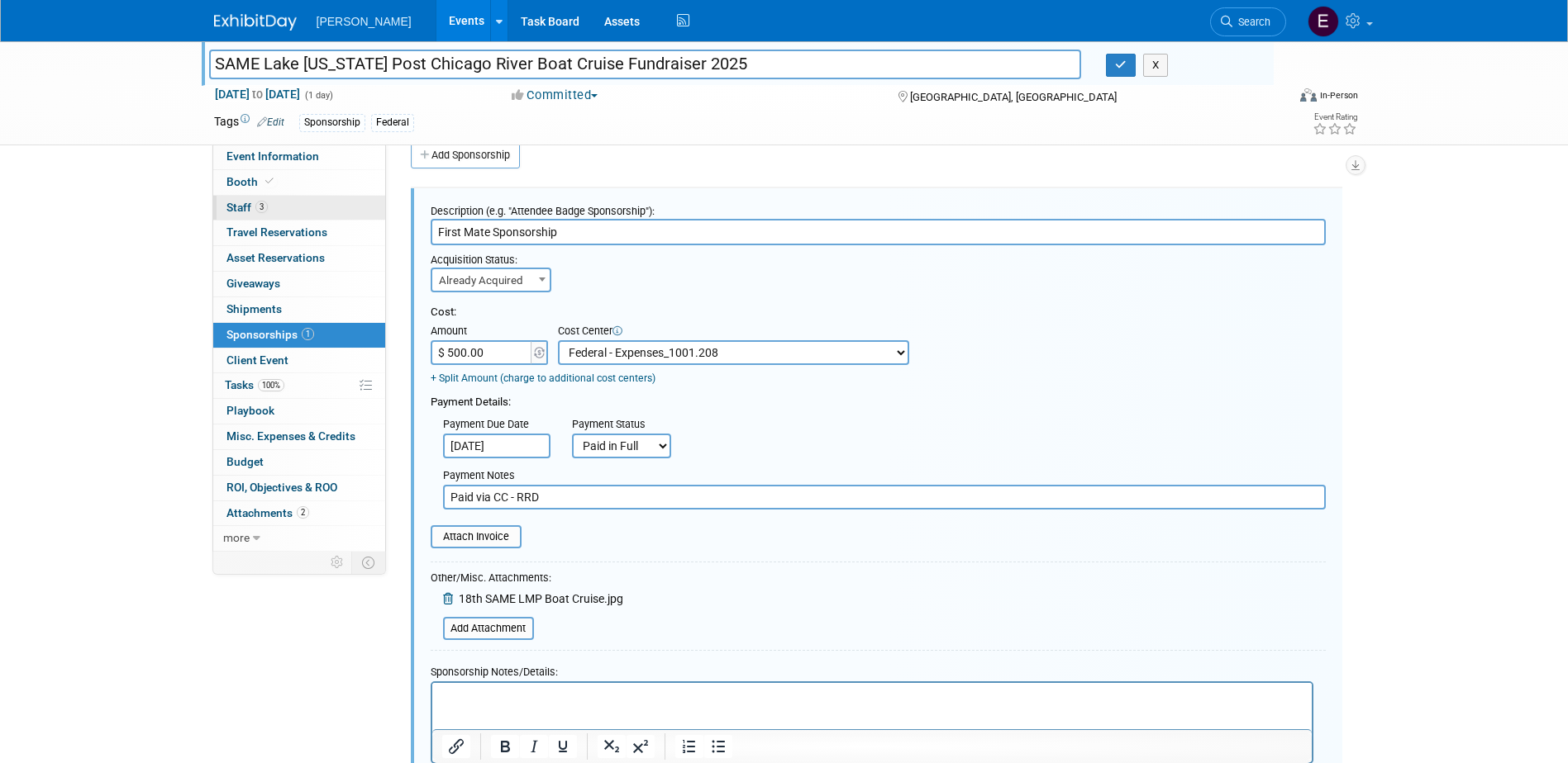
click at [294, 209] on link "3 Staff 3" at bounding box center [299, 208] width 172 height 25
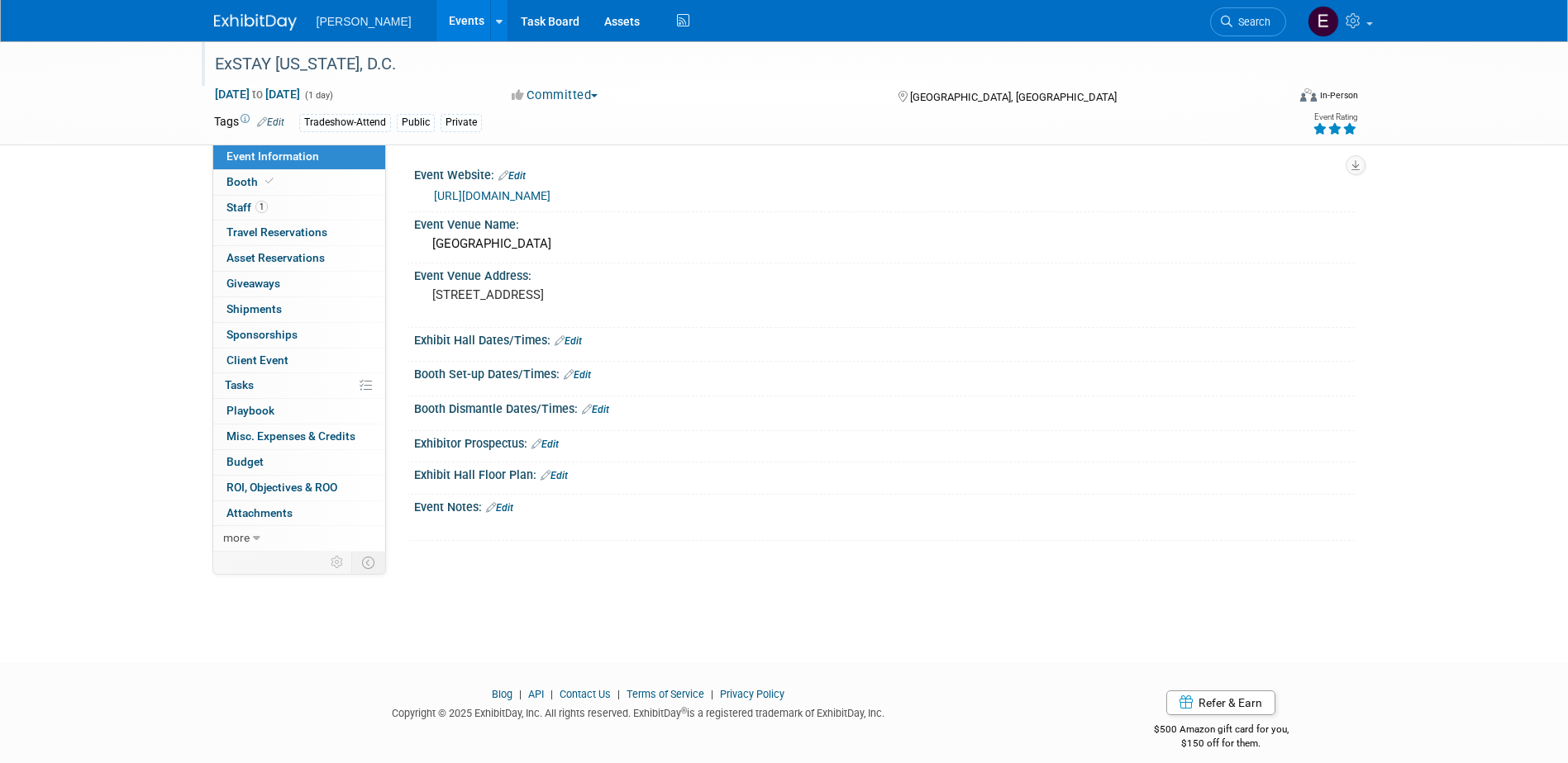
drag, startPoint x: 411, startPoint y: 59, endPoint x: 346, endPoint y: 60, distance: 65.0
click at [346, 60] on div "ExSTAY [US_STATE], D.C." at bounding box center [736, 64] width 1052 height 30
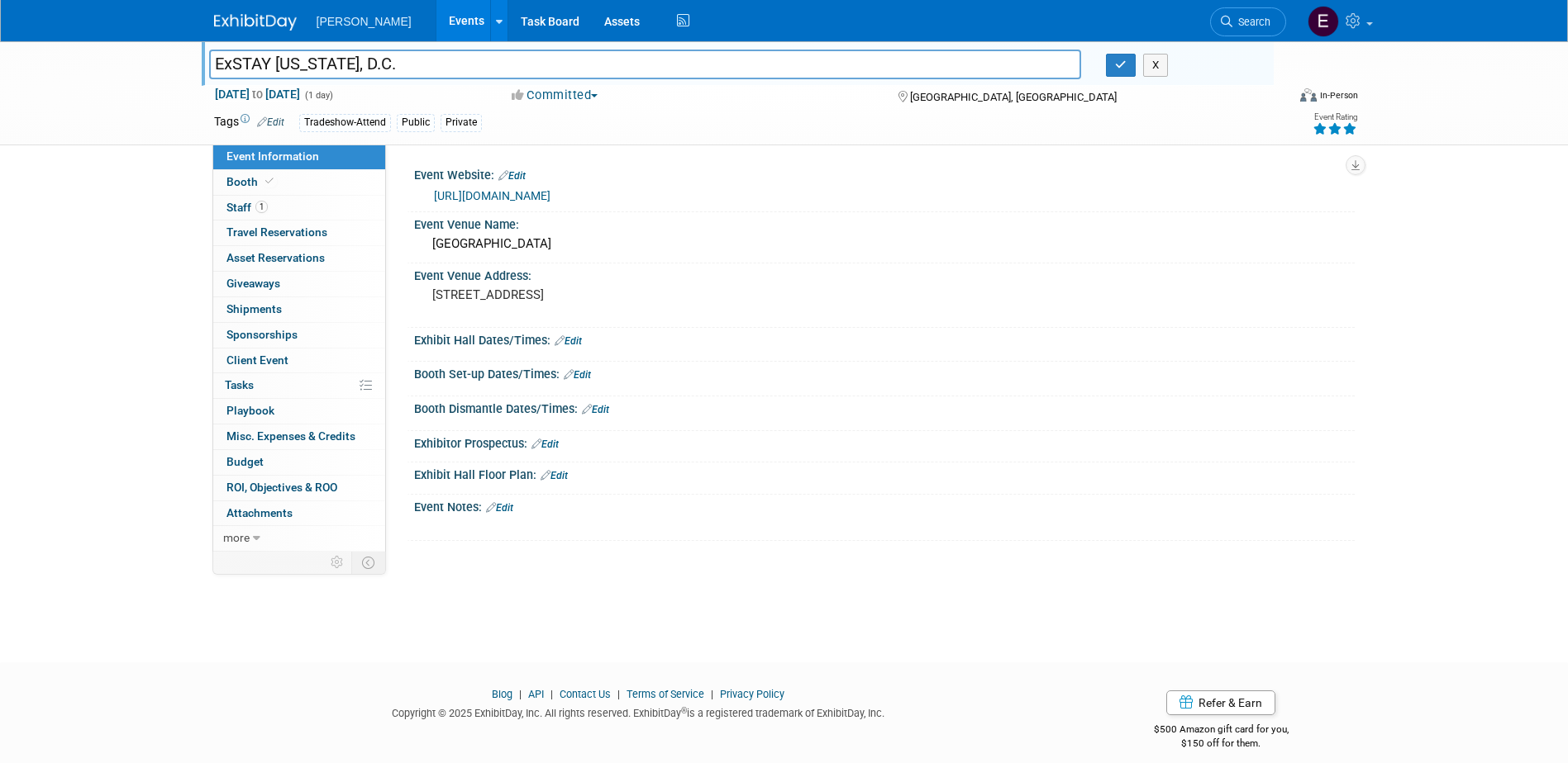
click at [379, 61] on input "ExSTAY [US_STATE], D.C." at bounding box center [645, 64] width 873 height 29
drag, startPoint x: 419, startPoint y: 62, endPoint x: 210, endPoint y: 66, distance: 209.0
click at [210, 66] on input "ExSTAY [US_STATE], D.C." at bounding box center [645, 64] width 873 height 29
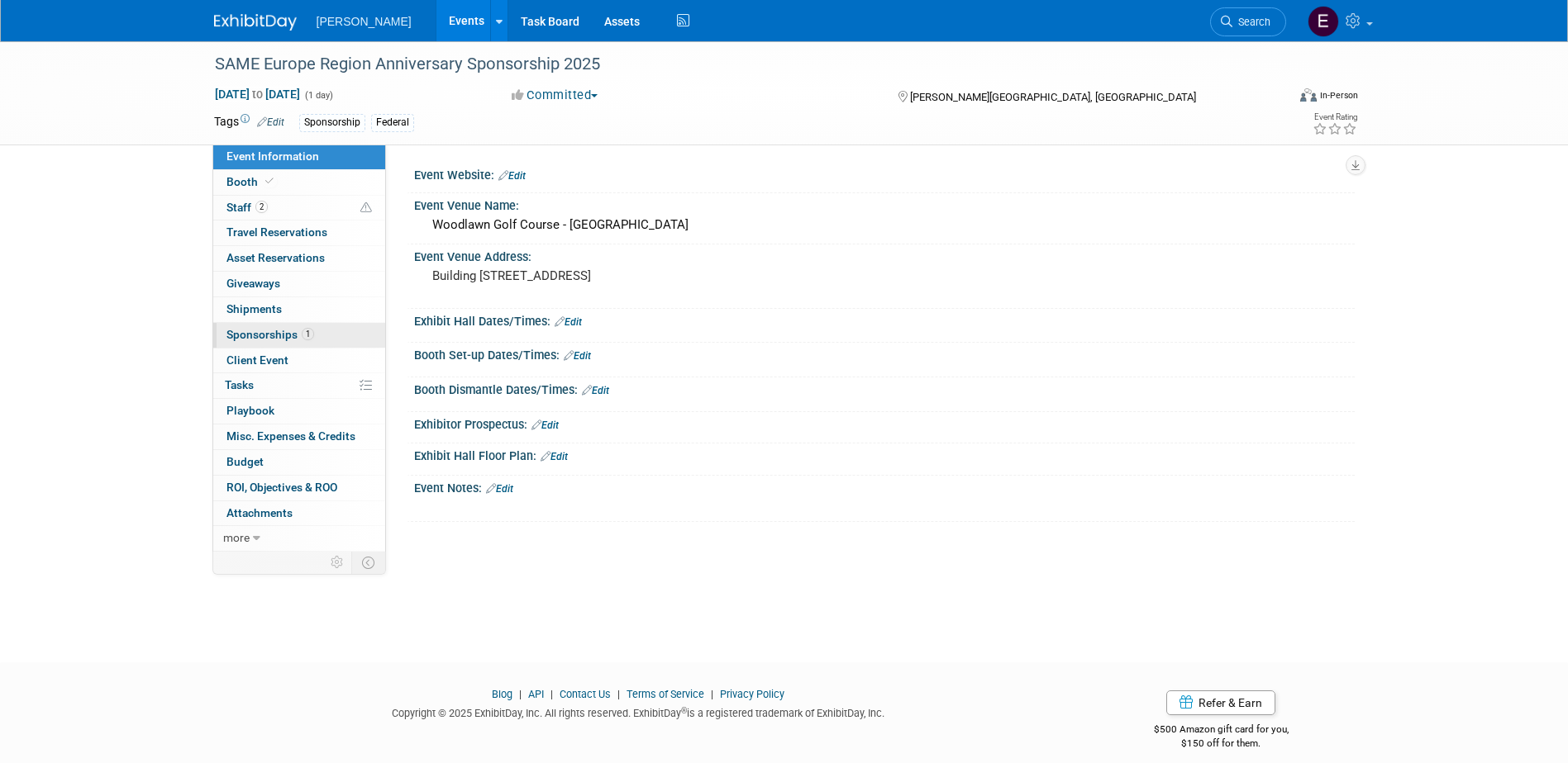
click at [303, 328] on span "1" at bounding box center [308, 335] width 13 height 13
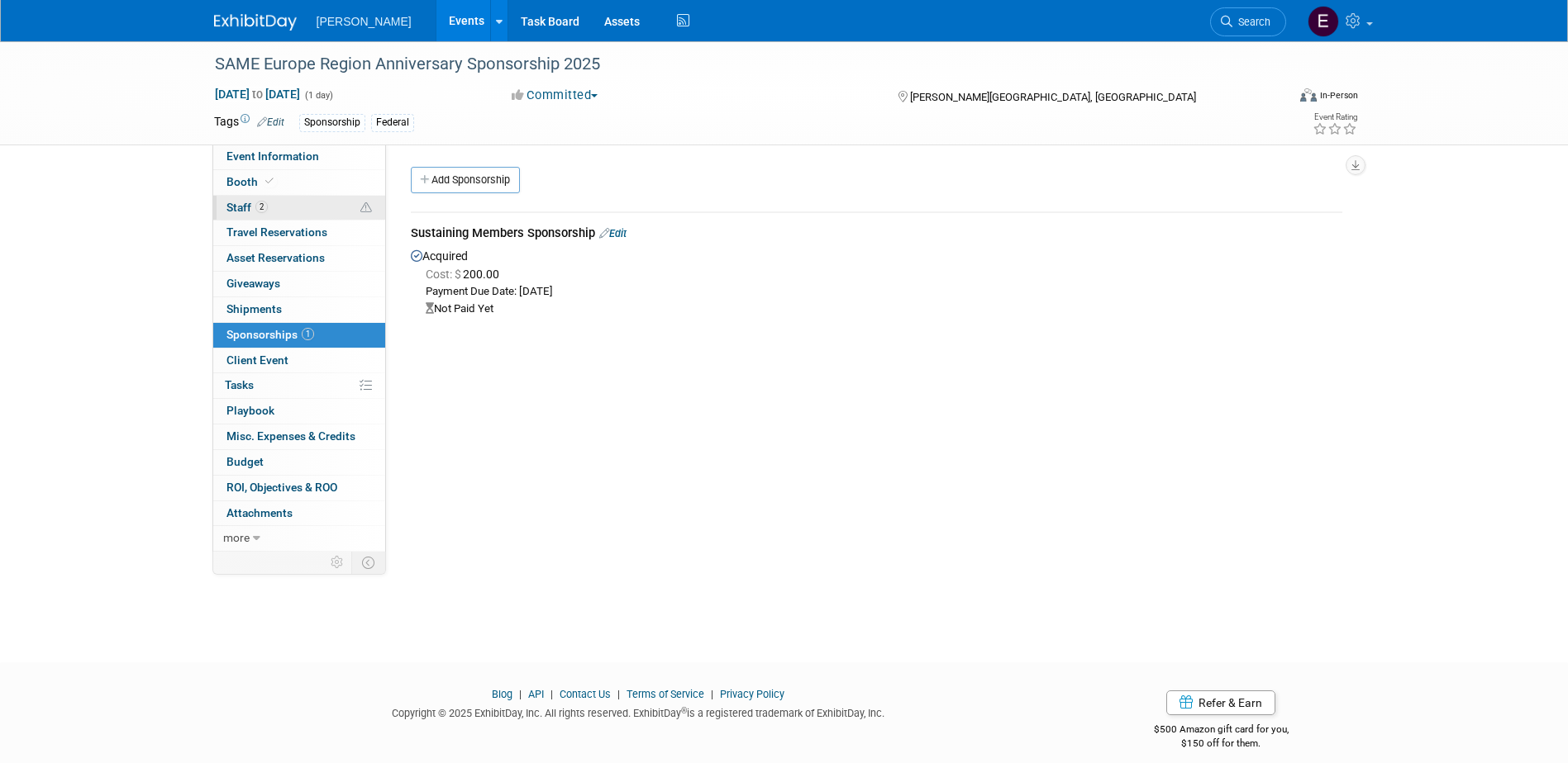
click at [277, 206] on link "2 Staff 2" at bounding box center [299, 208] width 172 height 25
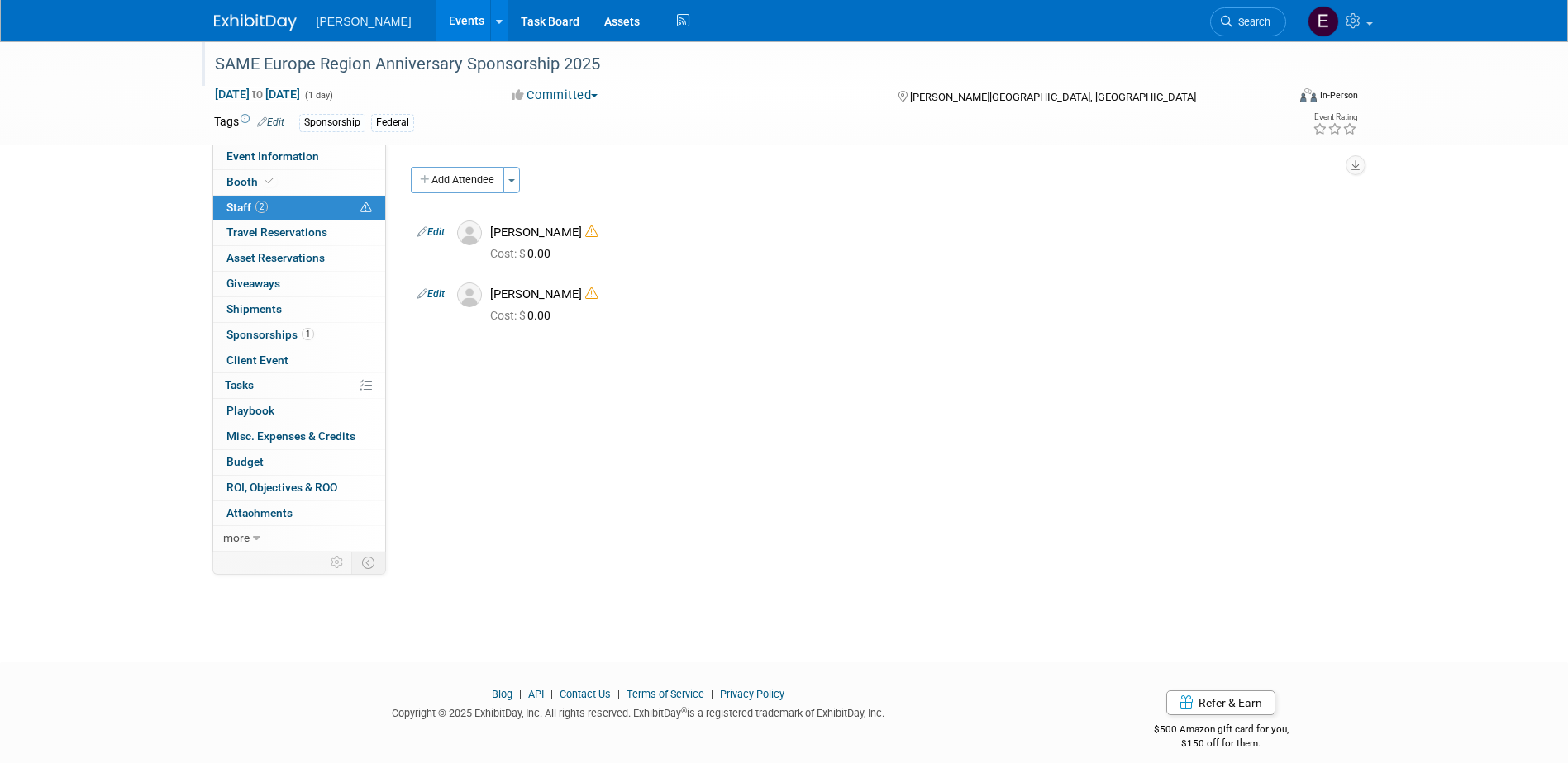
click at [532, 66] on div "SAME Europe Region Anniversary Sponsorship 2025" at bounding box center [736, 64] width 1052 height 30
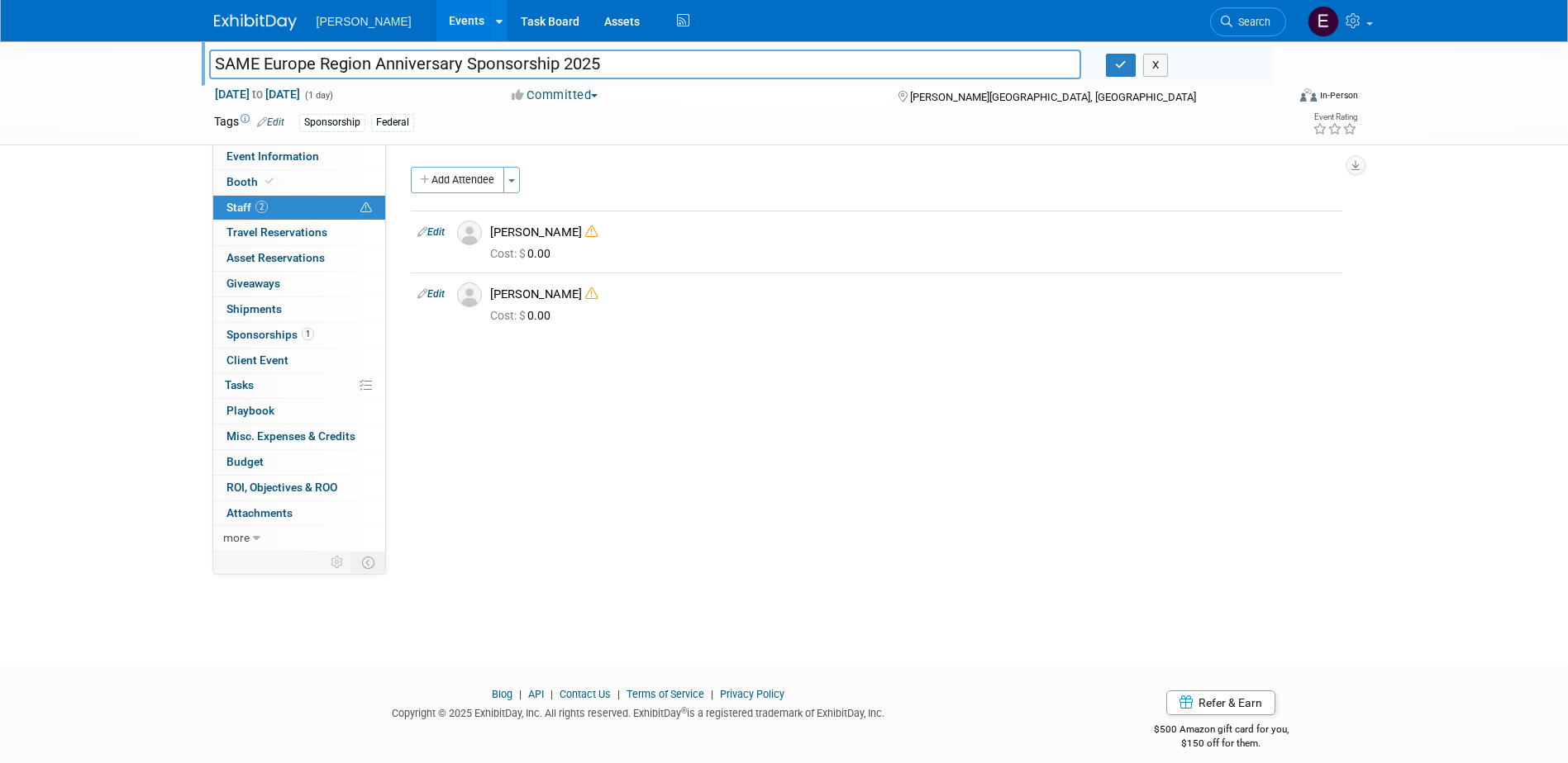
drag, startPoint x: 603, startPoint y: 64, endPoint x: 238, endPoint y: 78, distance: 365.3
click at [238, 78] on input "SAME Europe Region Anniversary Sponsorship 2025" at bounding box center [645, 64] width 873 height 29
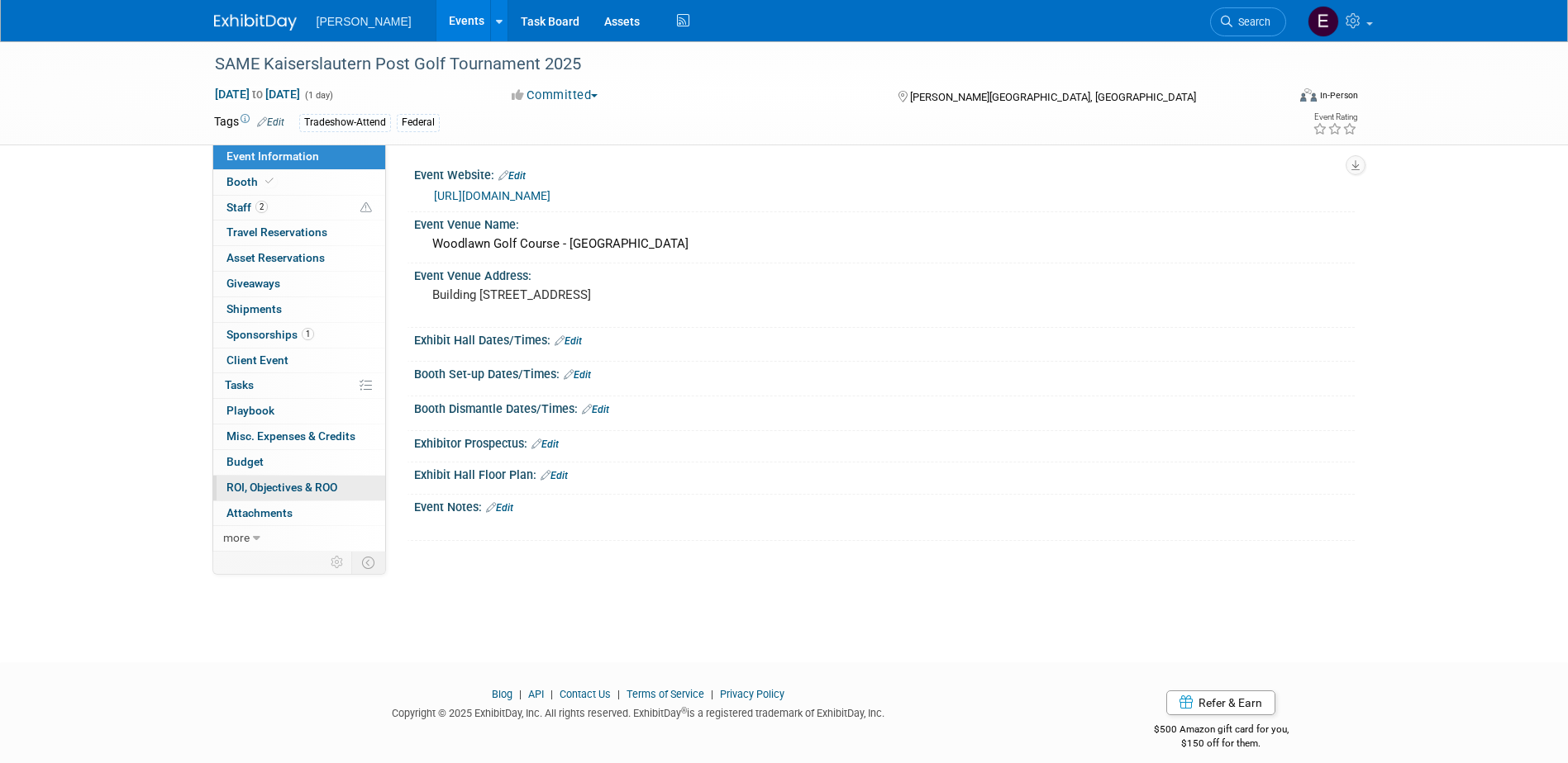
click at [373, 487] on link "0 ROI, Objectives & ROO 0" at bounding box center [299, 488] width 172 height 25
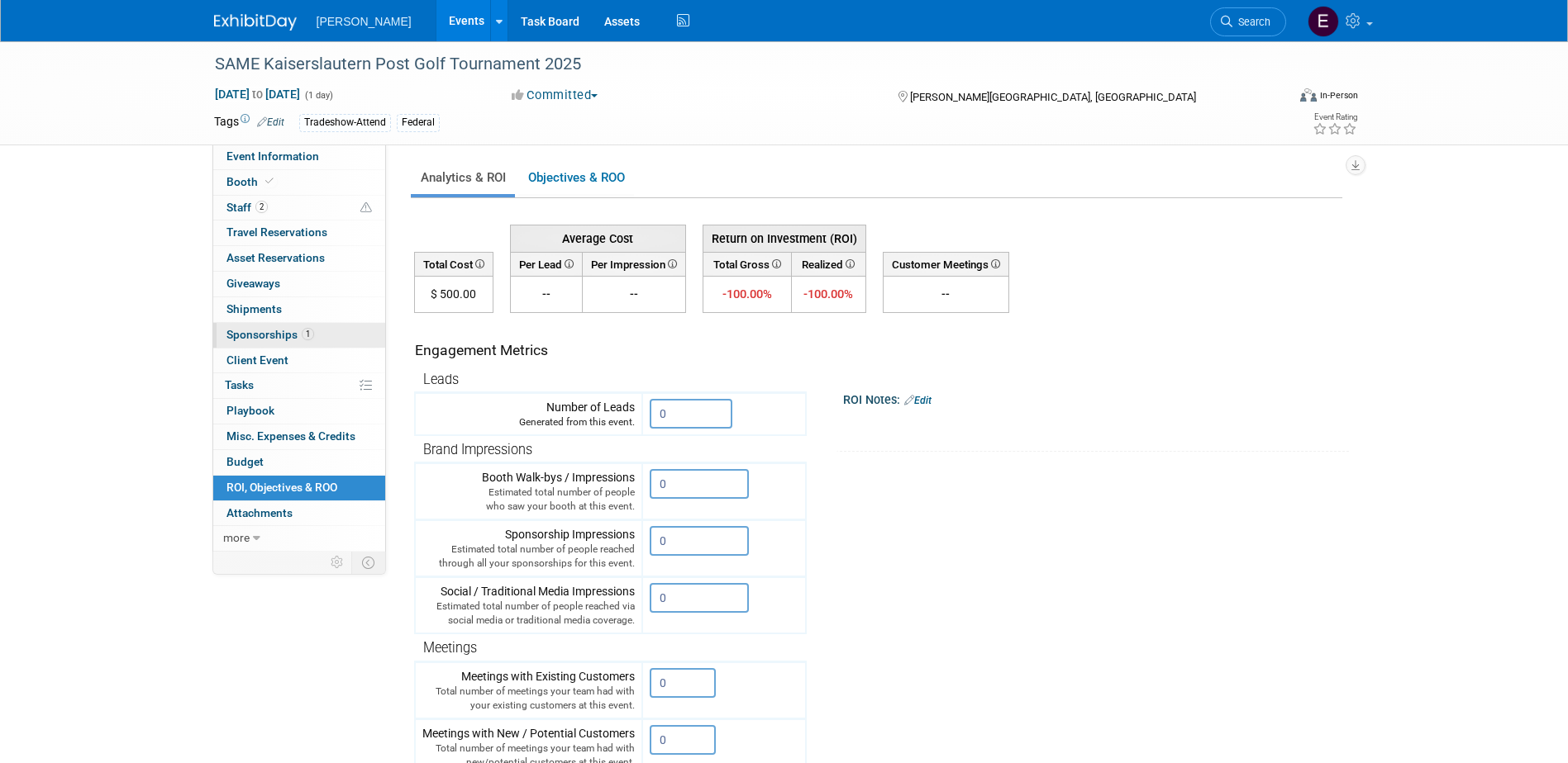
click at [302, 331] on span "1" at bounding box center [308, 335] width 13 height 13
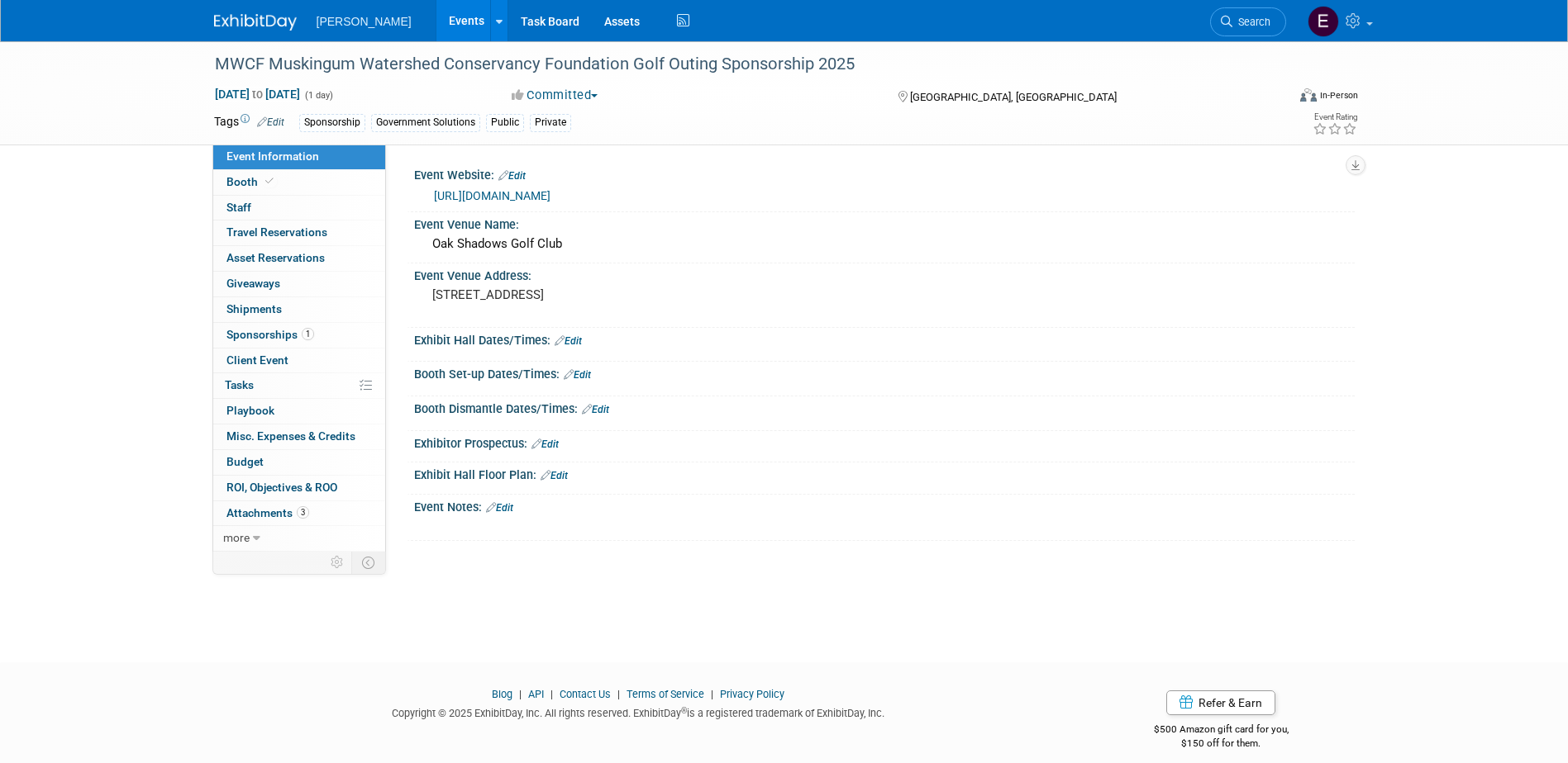
click at [14, 297] on div "MWCF Muskingum Watershed Conservancy Foundation Golf Outing Sponsorship 2025 [D…" at bounding box center [784, 336] width 1568 height 591
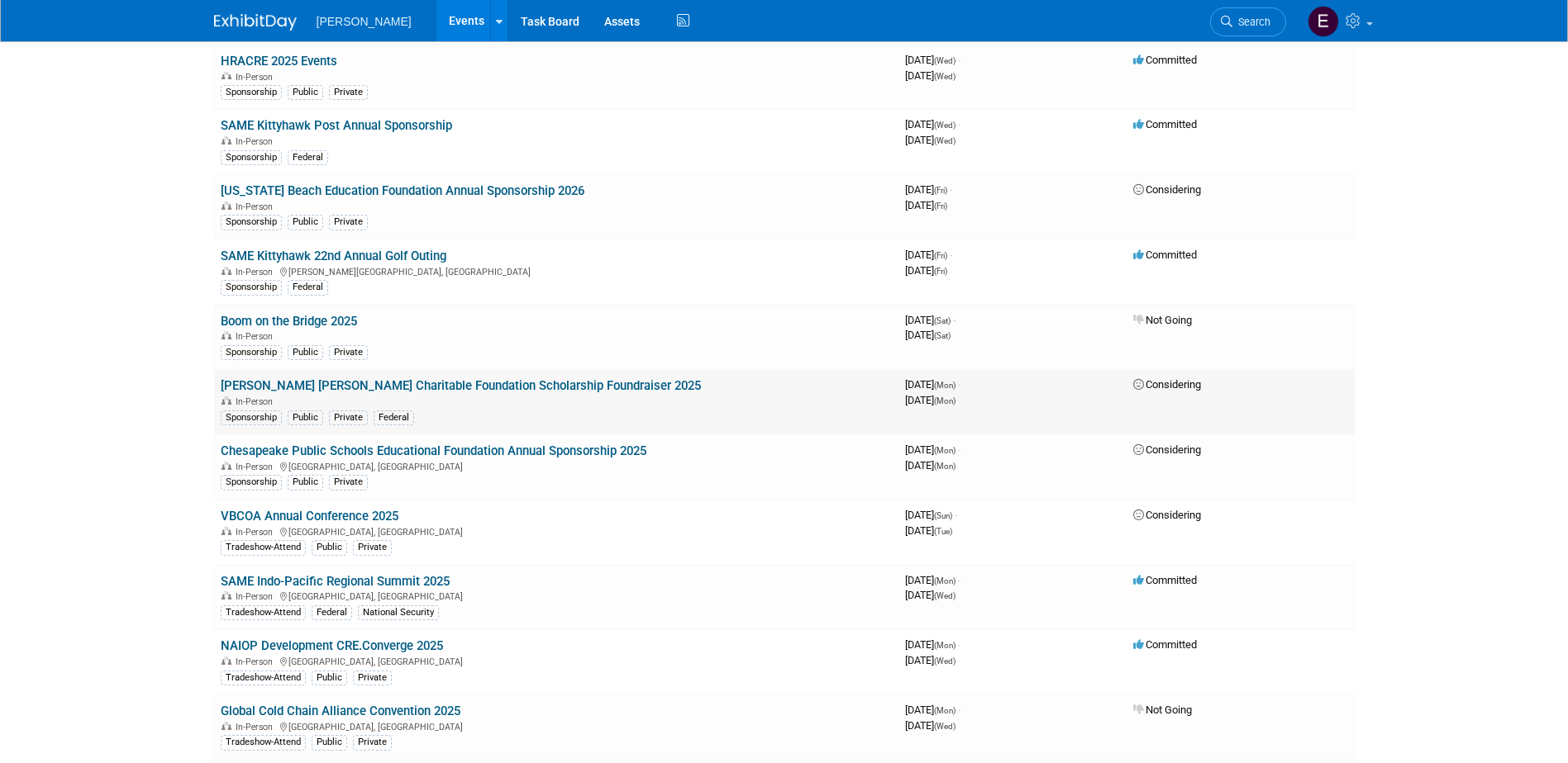
scroll to position [578, 0]
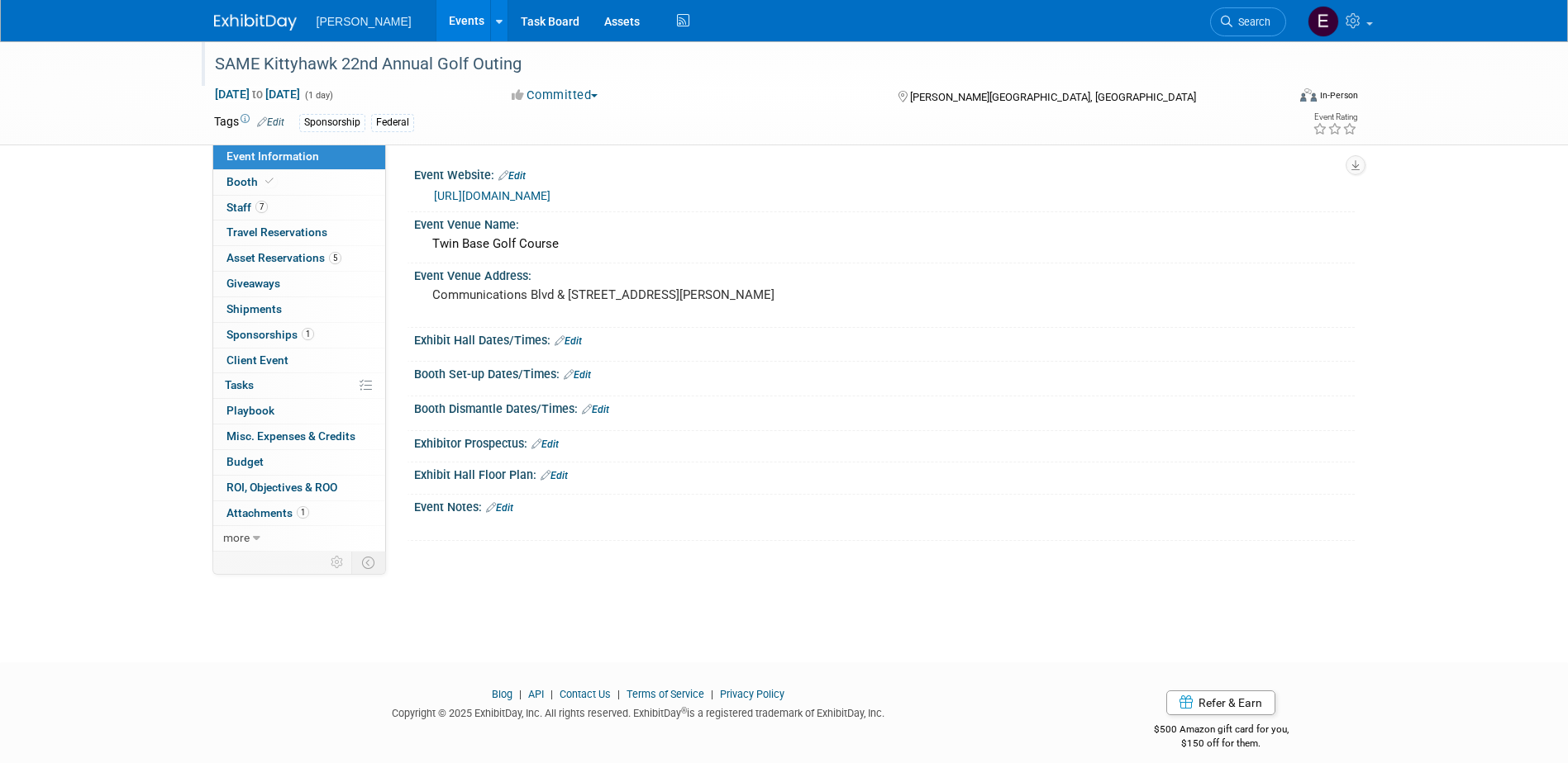
click at [428, 64] on div "SAME Kittyhawk 22nd Annual Golf Outing" at bounding box center [736, 64] width 1052 height 30
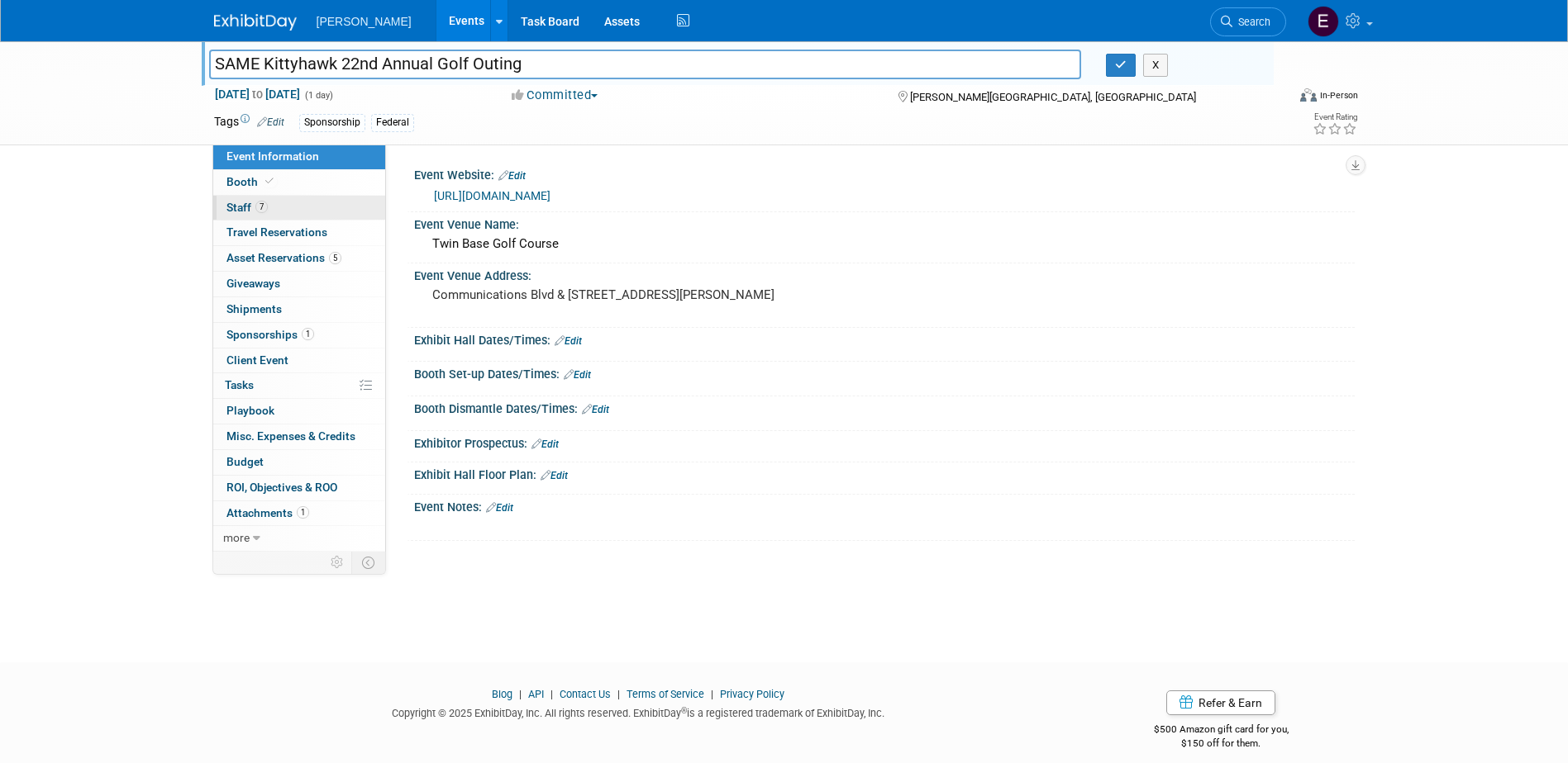
click at [281, 199] on link "7 Staff 7" at bounding box center [299, 208] width 172 height 25
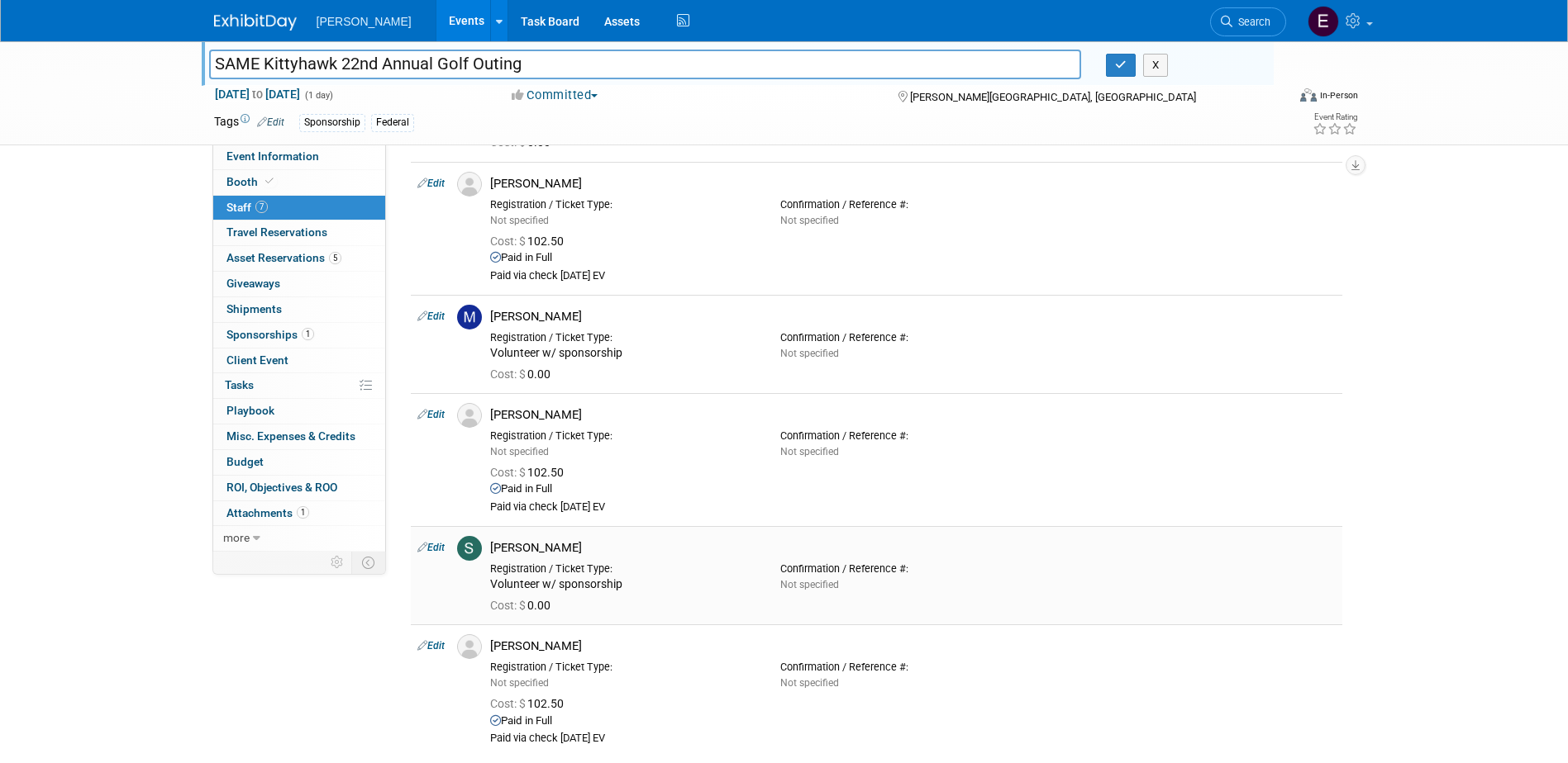
scroll to position [222, 0]
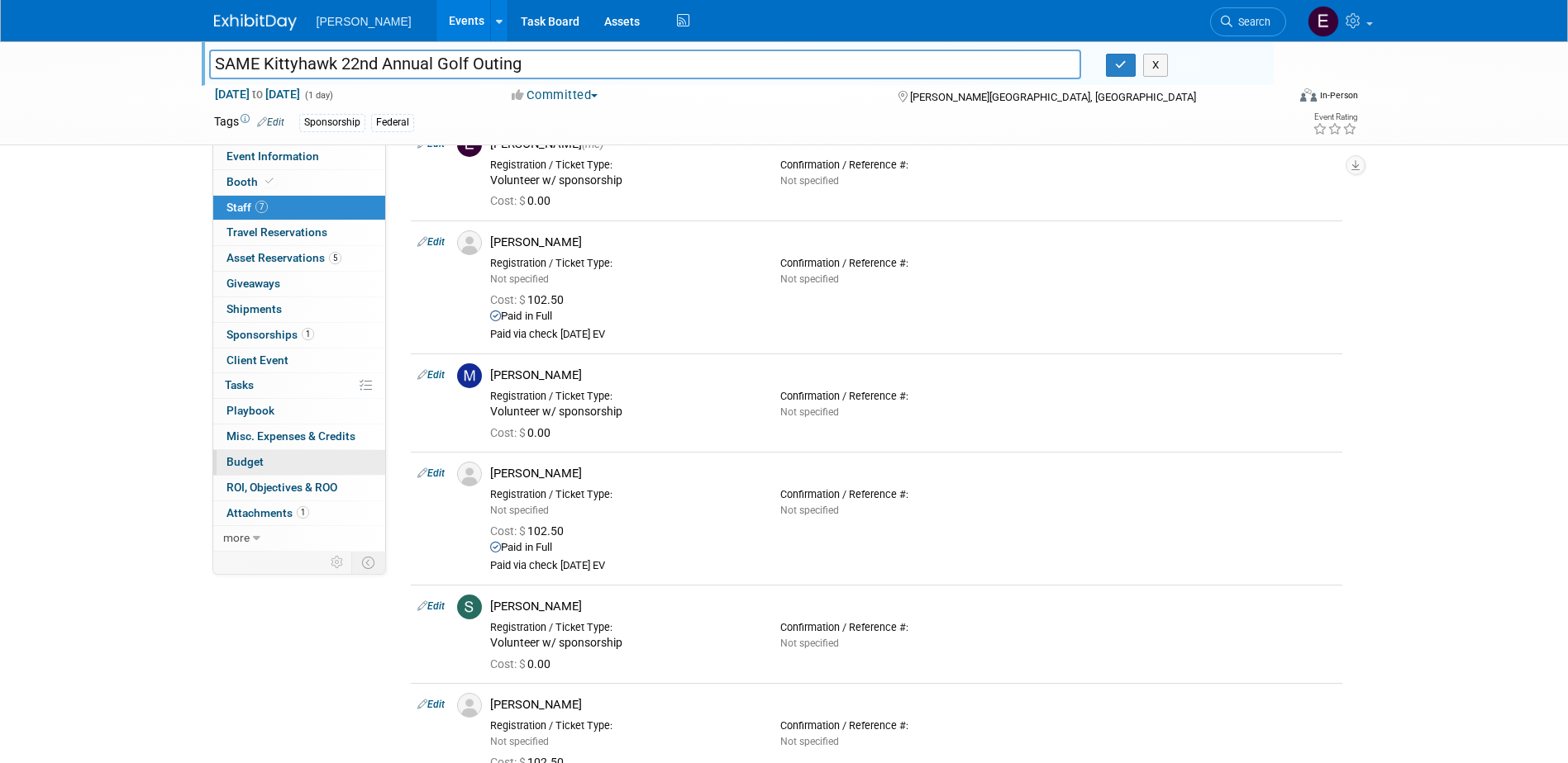
click at [289, 461] on link "Budget" at bounding box center [299, 462] width 172 height 25
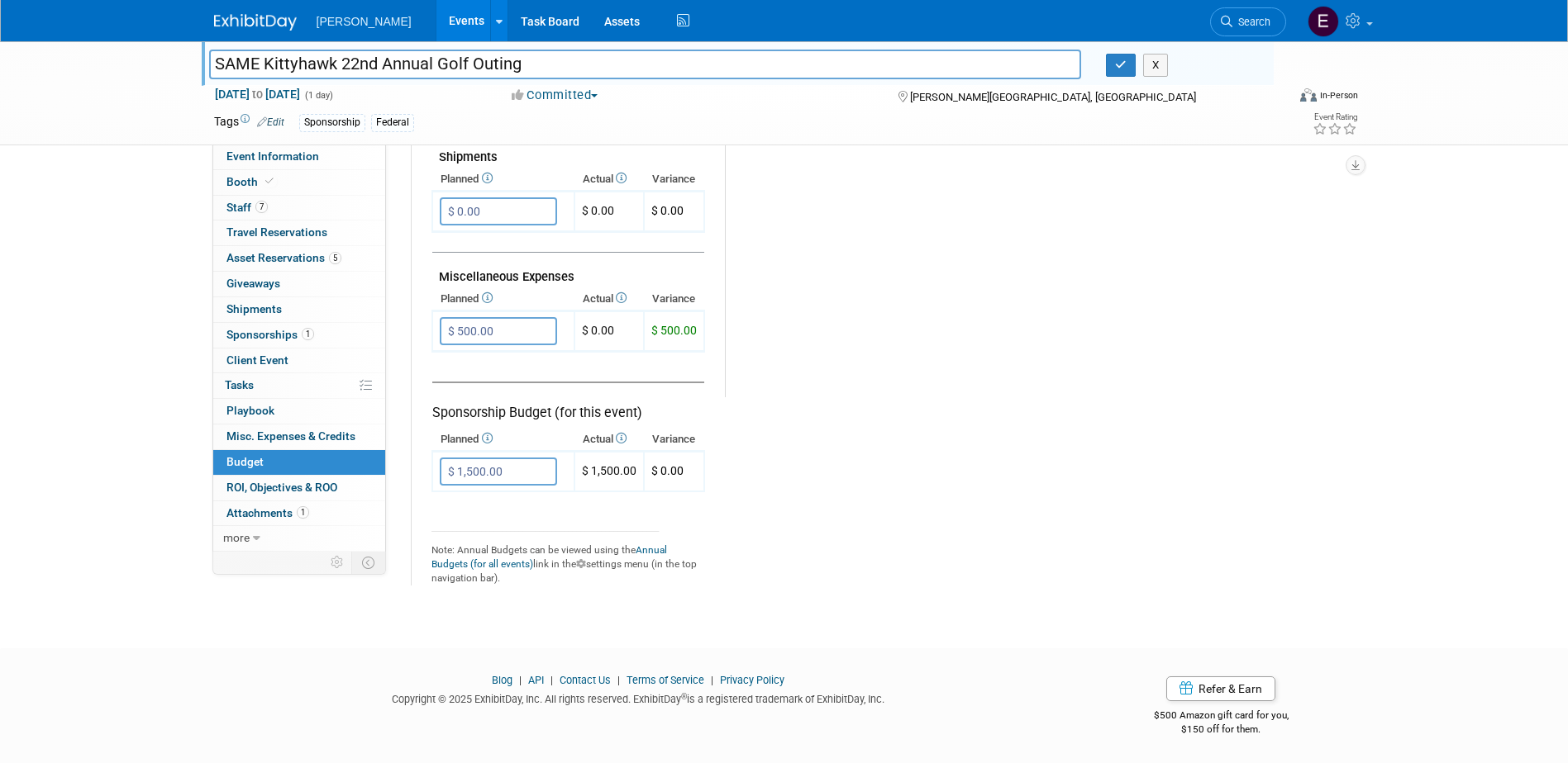
scroll to position [925, 0]
click at [260, 329] on span "Sponsorships 1" at bounding box center [270, 335] width 88 height 13
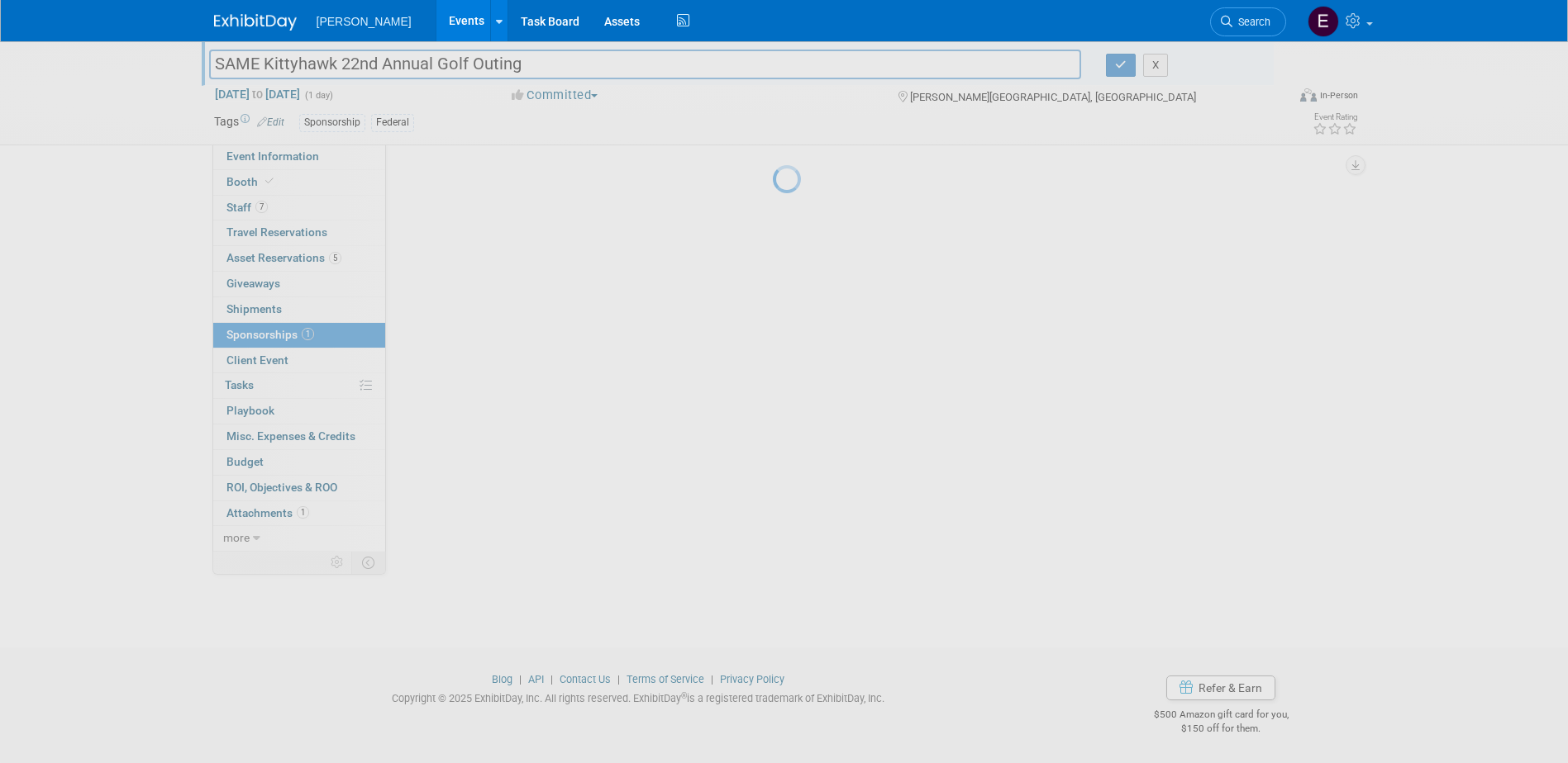
scroll to position [0, 0]
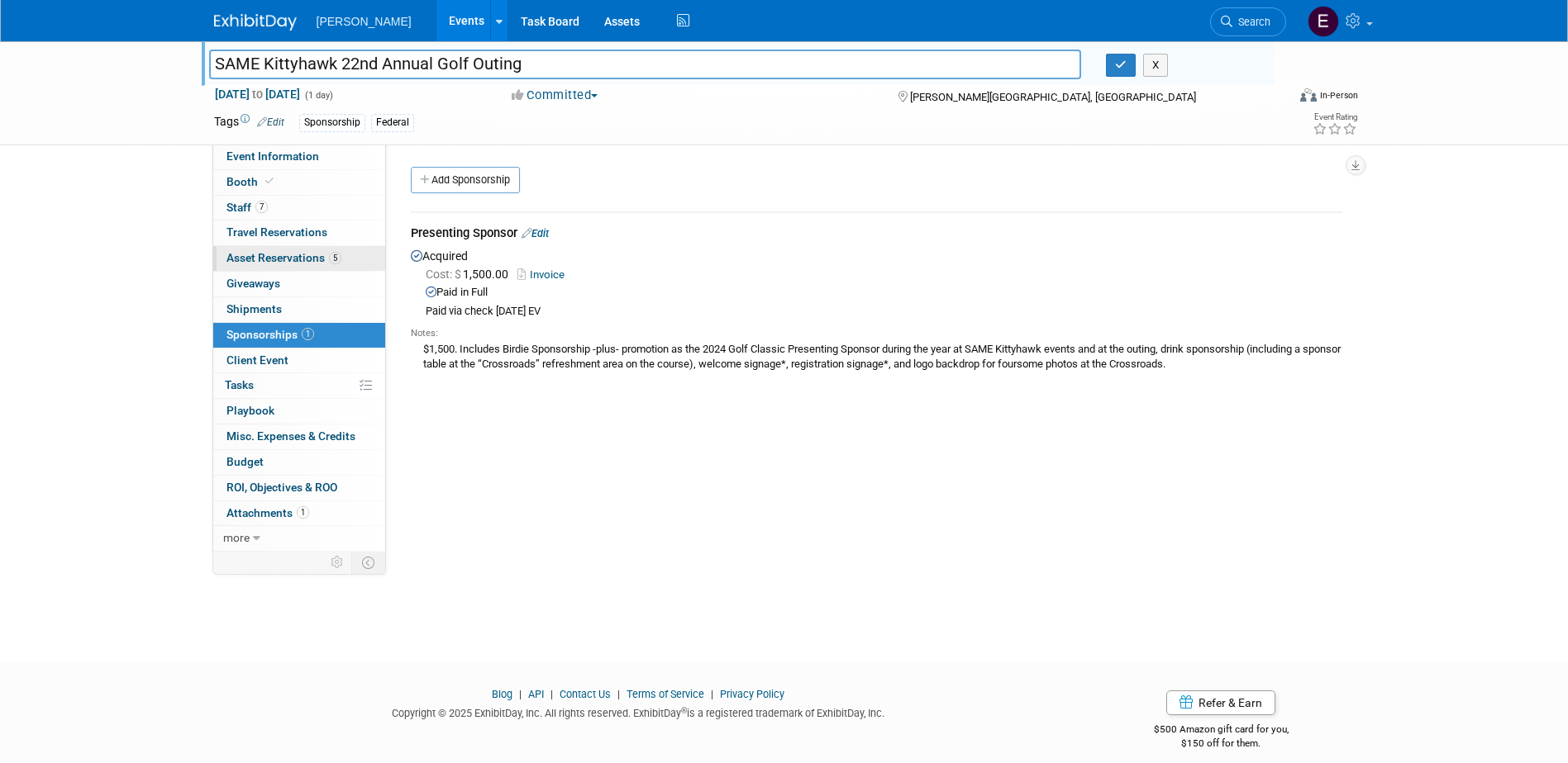
click at [272, 258] on span "Asset Reservations 5" at bounding box center [284, 258] width 115 height 13
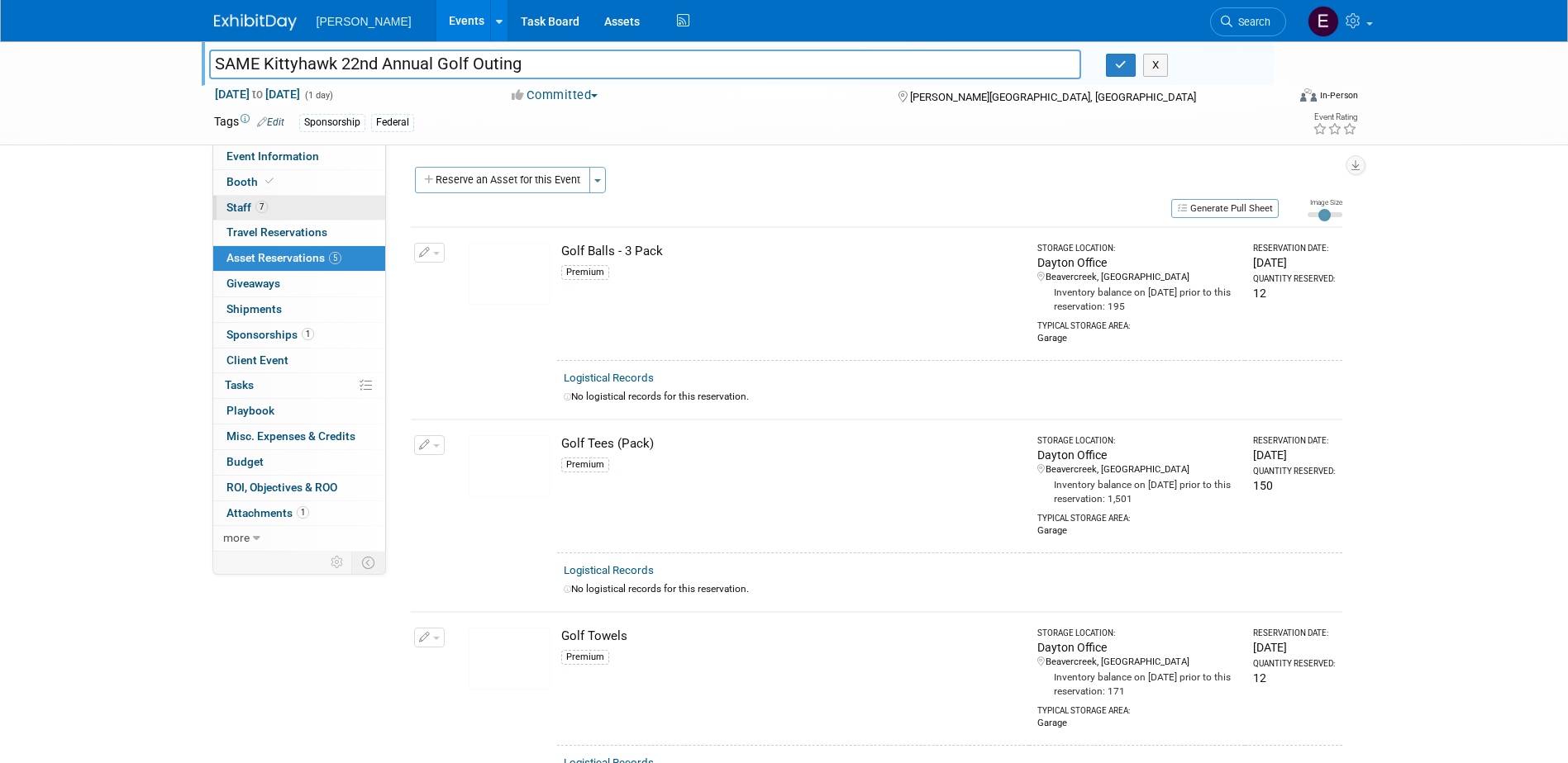
click at [265, 211] on span "7" at bounding box center [261, 207] width 13 height 13
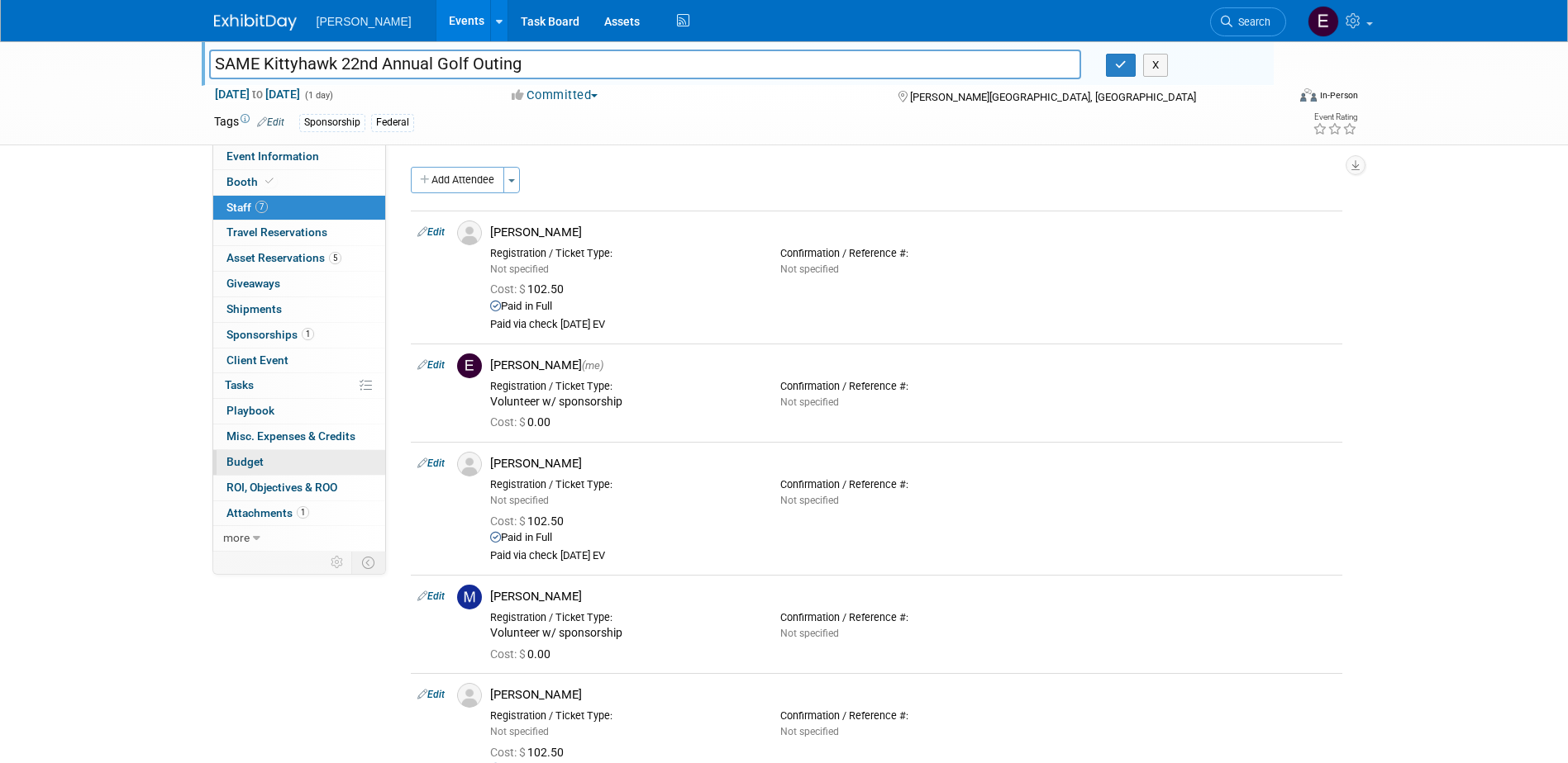
click at [313, 468] on link "Budget" at bounding box center [299, 462] width 172 height 25
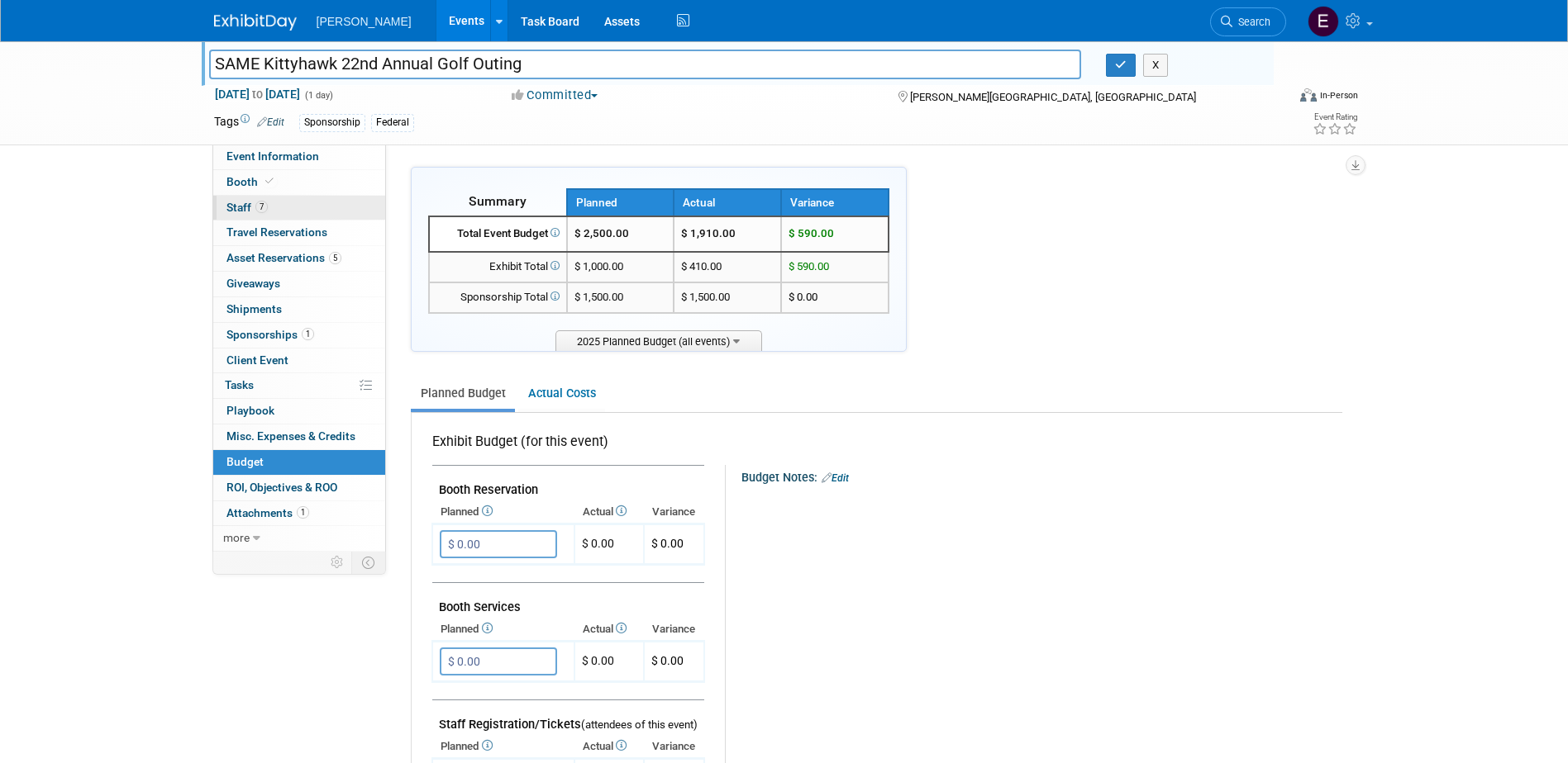
click at [303, 209] on link "7 Staff 7" at bounding box center [299, 208] width 172 height 25
